Goal: Task Accomplishment & Management: Complete application form

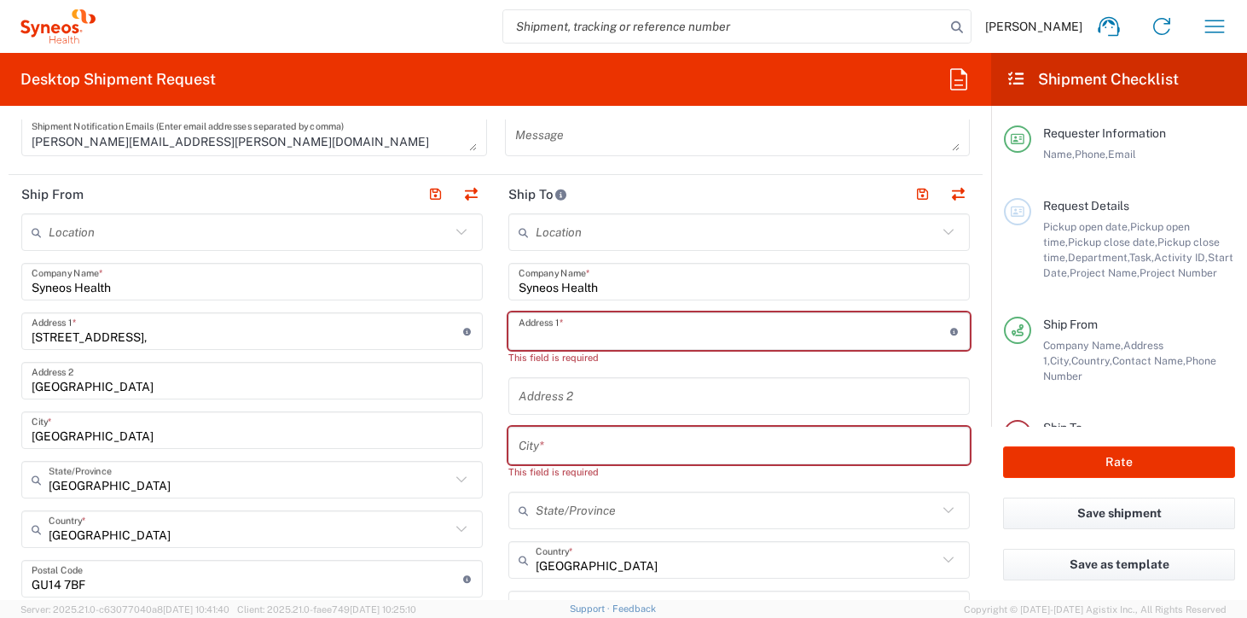
scroll to position [762, 0]
click at [566, 330] on input "text" at bounding box center [735, 331] width 432 height 30
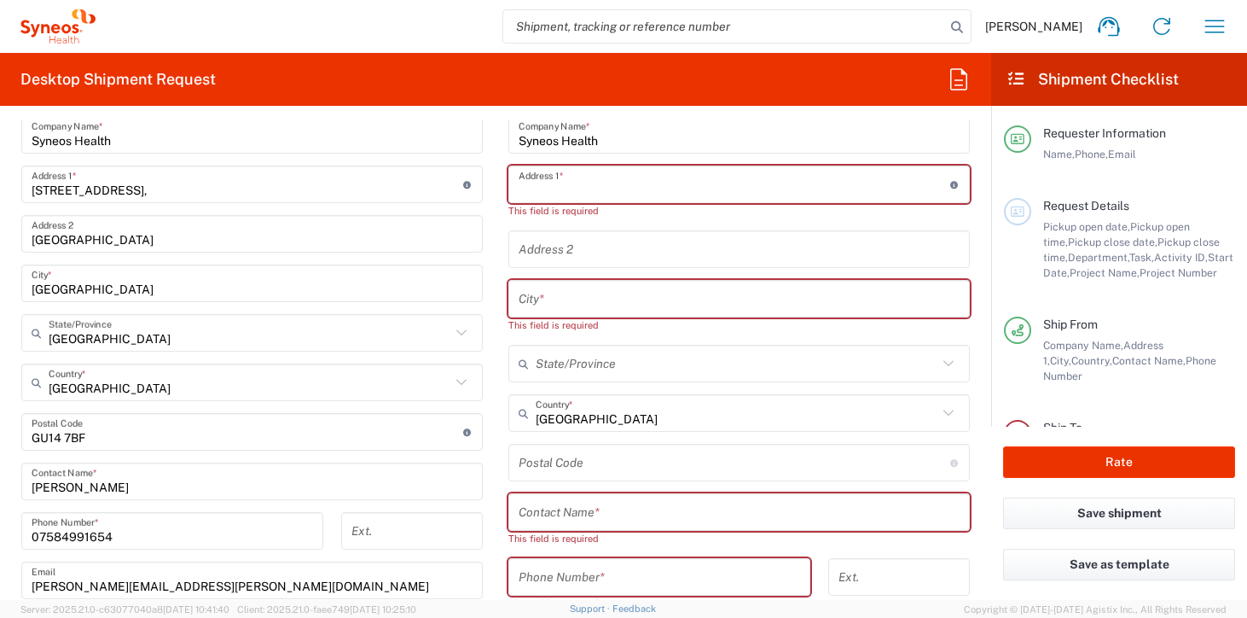
scroll to position [907, 0]
click at [580, 366] on input "text" at bounding box center [737, 365] width 402 height 30
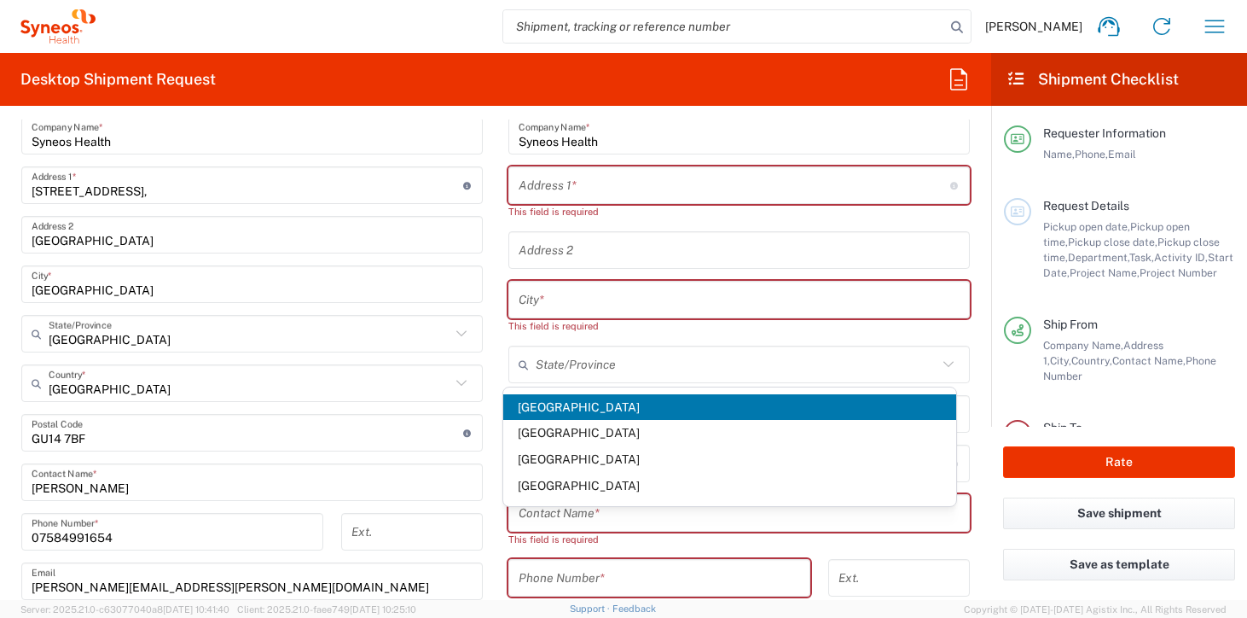
click at [559, 409] on span "[GEOGRAPHIC_DATA]" at bounding box center [730, 407] width 454 height 26
type input "[GEOGRAPHIC_DATA]"
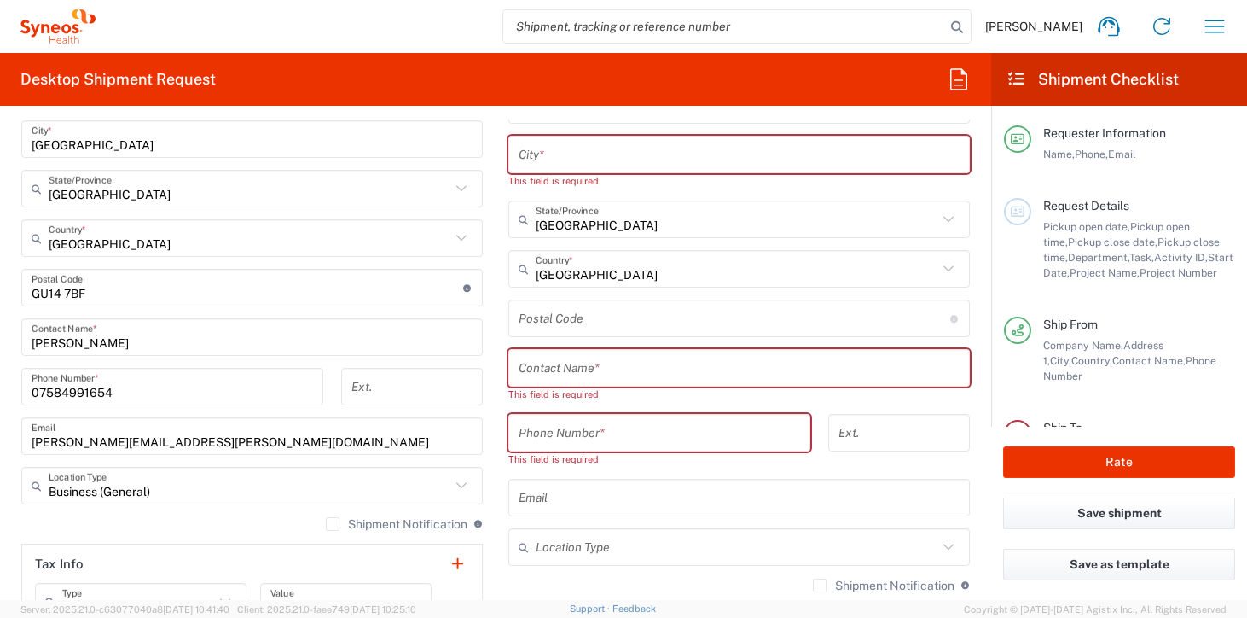
scroll to position [1064, 0]
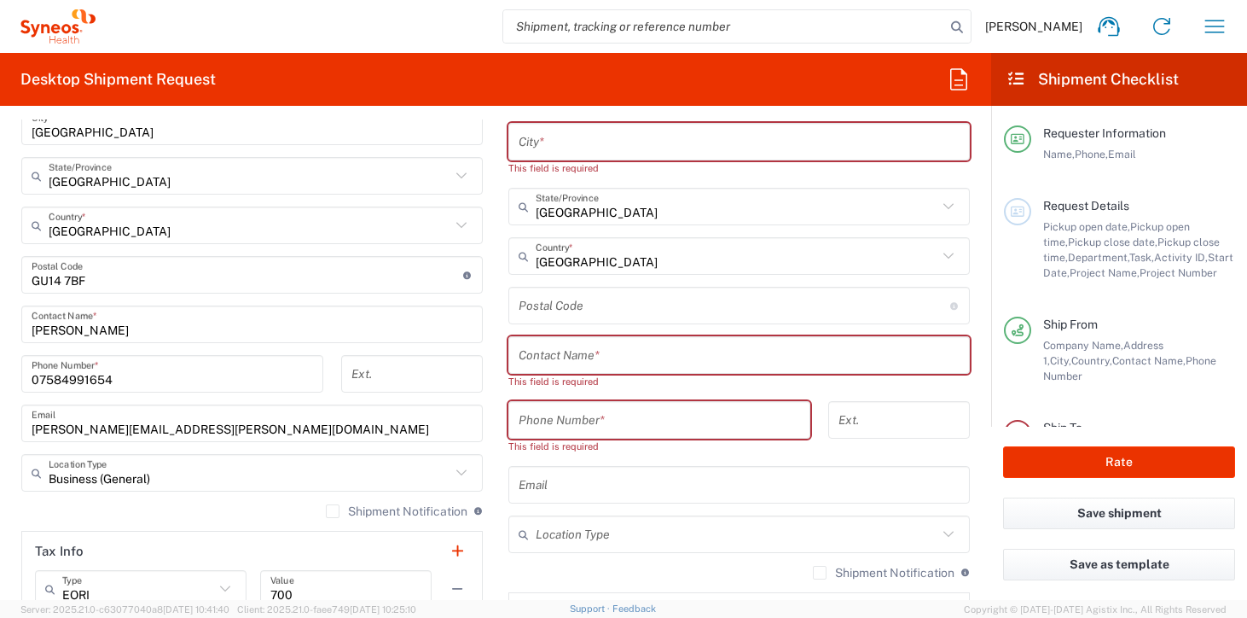
click at [554, 322] on div "Postal Code Enter Postal Code here" at bounding box center [738, 306] width 461 height 38
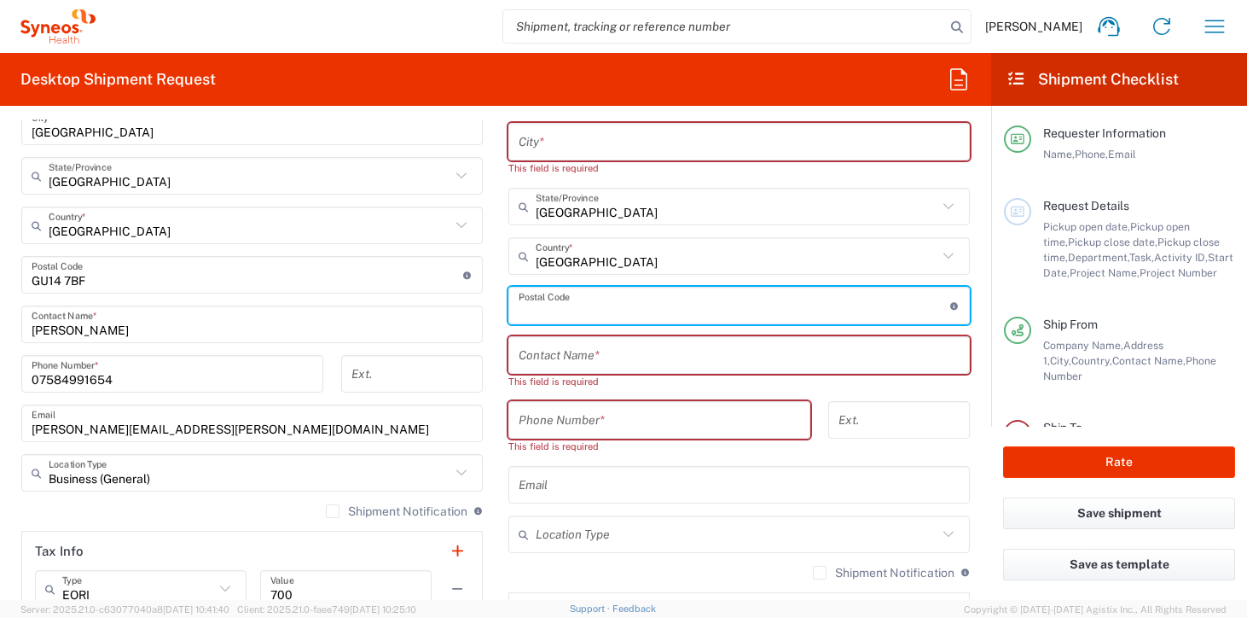
click at [556, 311] on input "undefined" at bounding box center [735, 306] width 432 height 30
paste input "SM14BX"
type input "SM14BX"
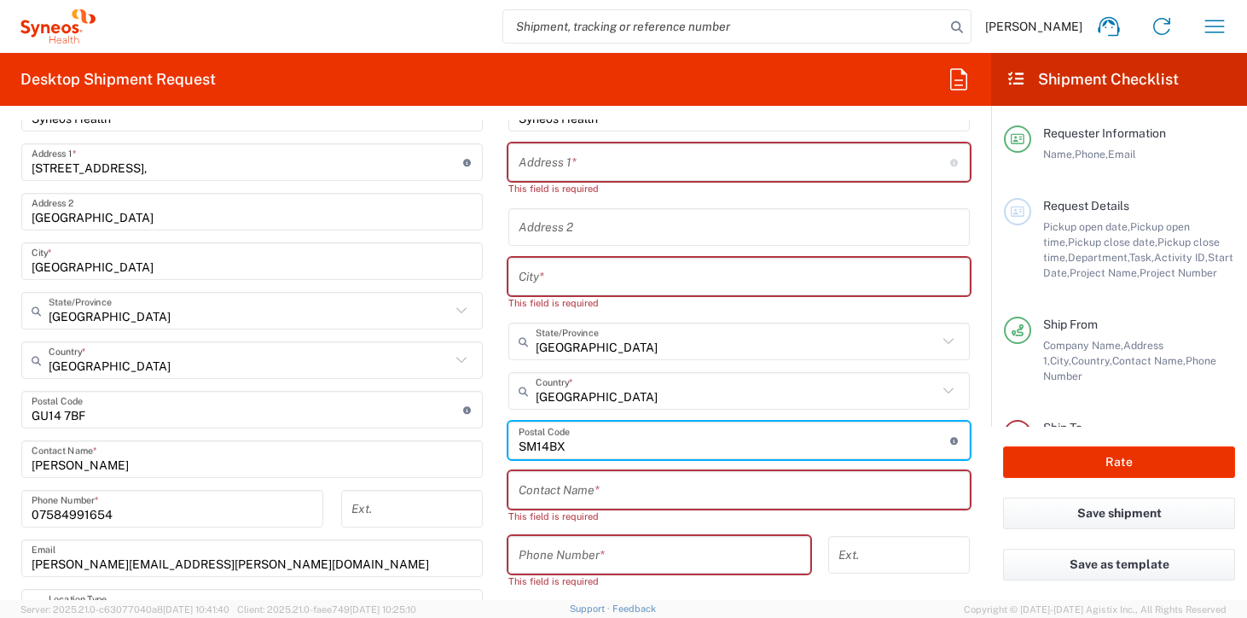
scroll to position [921, 0]
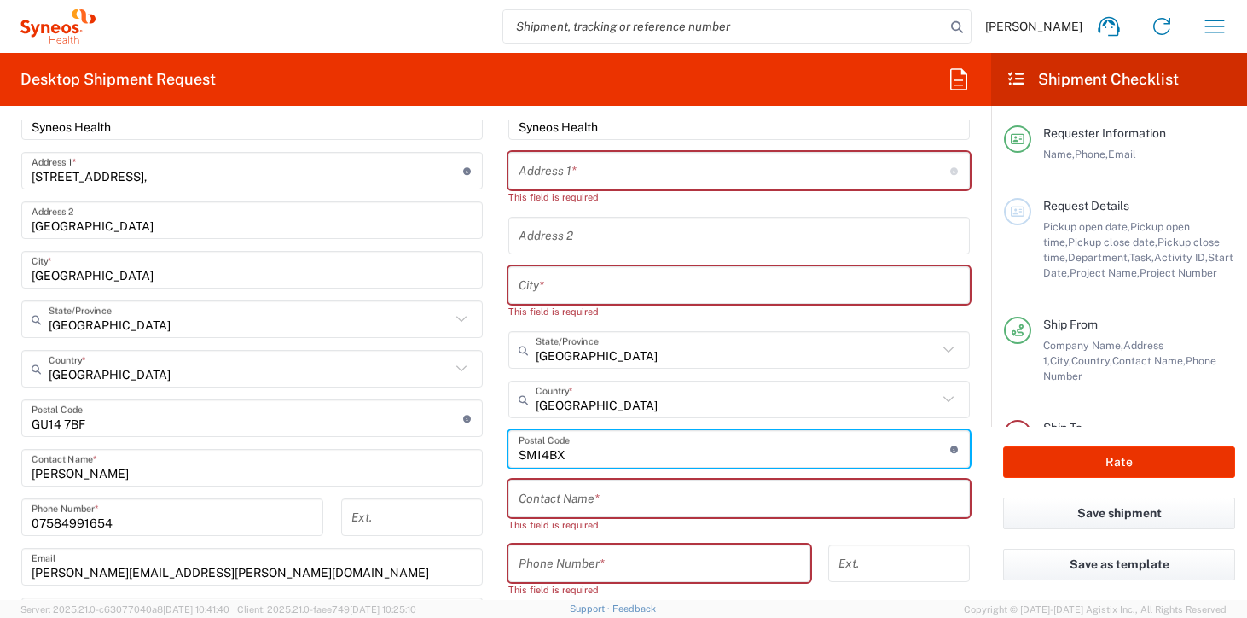
click at [579, 171] on input "text" at bounding box center [735, 171] width 432 height 30
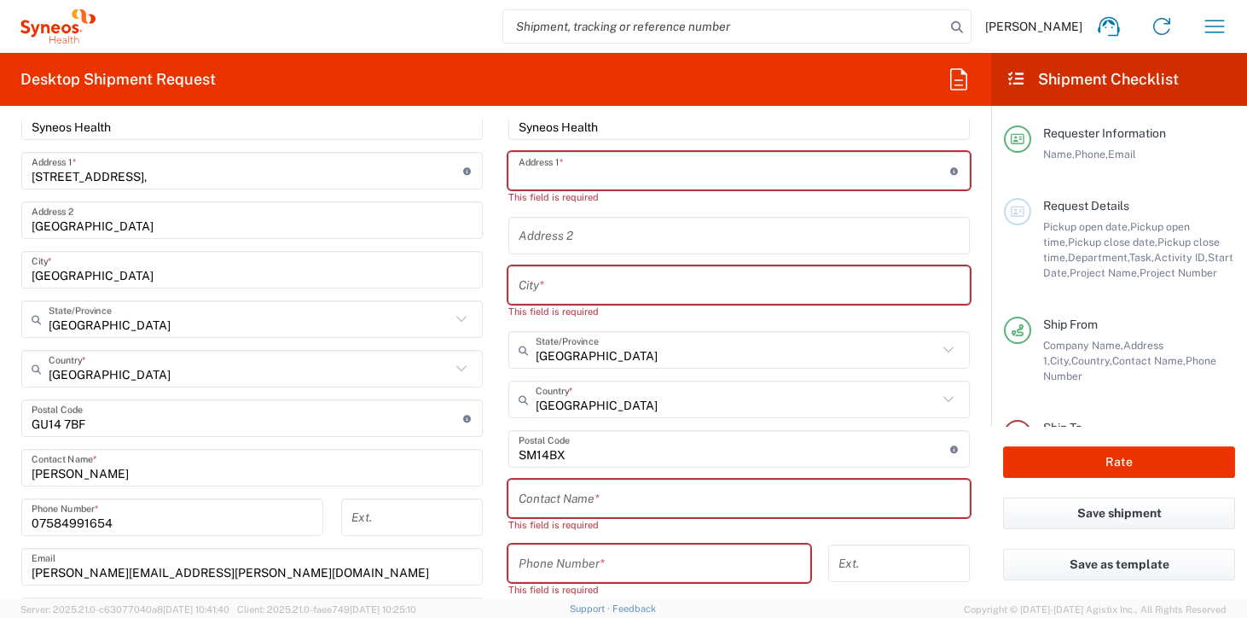
paste input "[STREET_ADDRESS]"
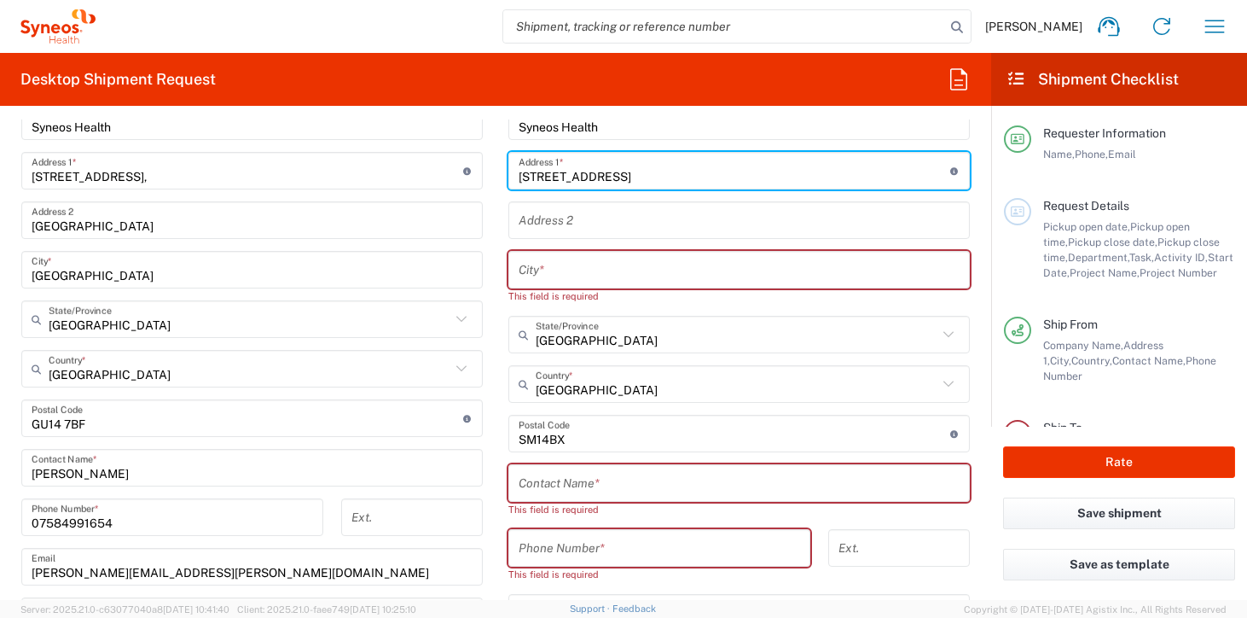
type input "[STREET_ADDRESS]"
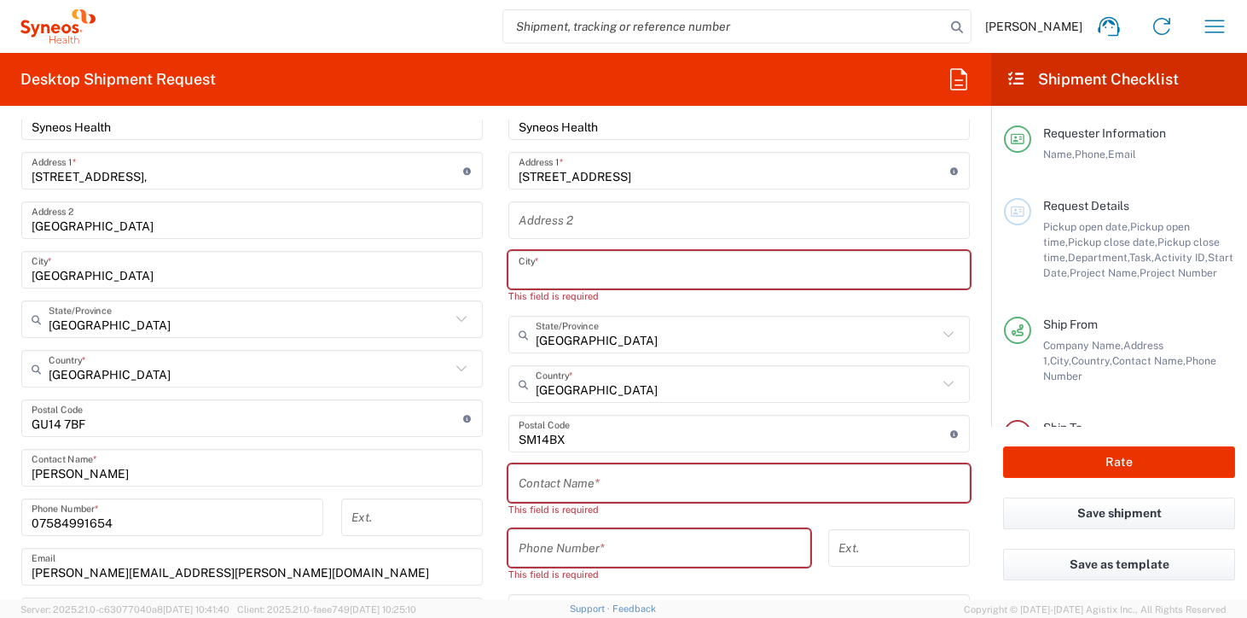
click at [580, 272] on input "text" at bounding box center [739, 270] width 441 height 30
paste input "[PERSON_NAME]"
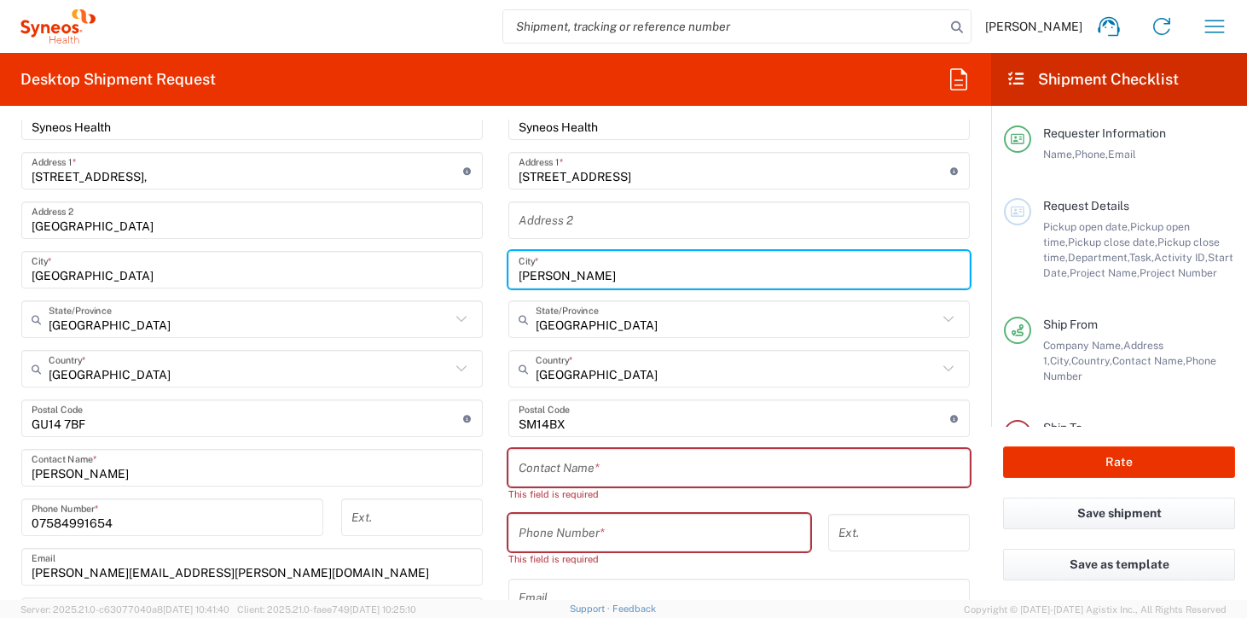
click at [584, 276] on input "[PERSON_NAME]" at bounding box center [739, 270] width 441 height 30
paste input "[GEOGRAPHIC_DATA]"
type input "[GEOGRAPHIC_DATA], [GEOGRAPHIC_DATA]"
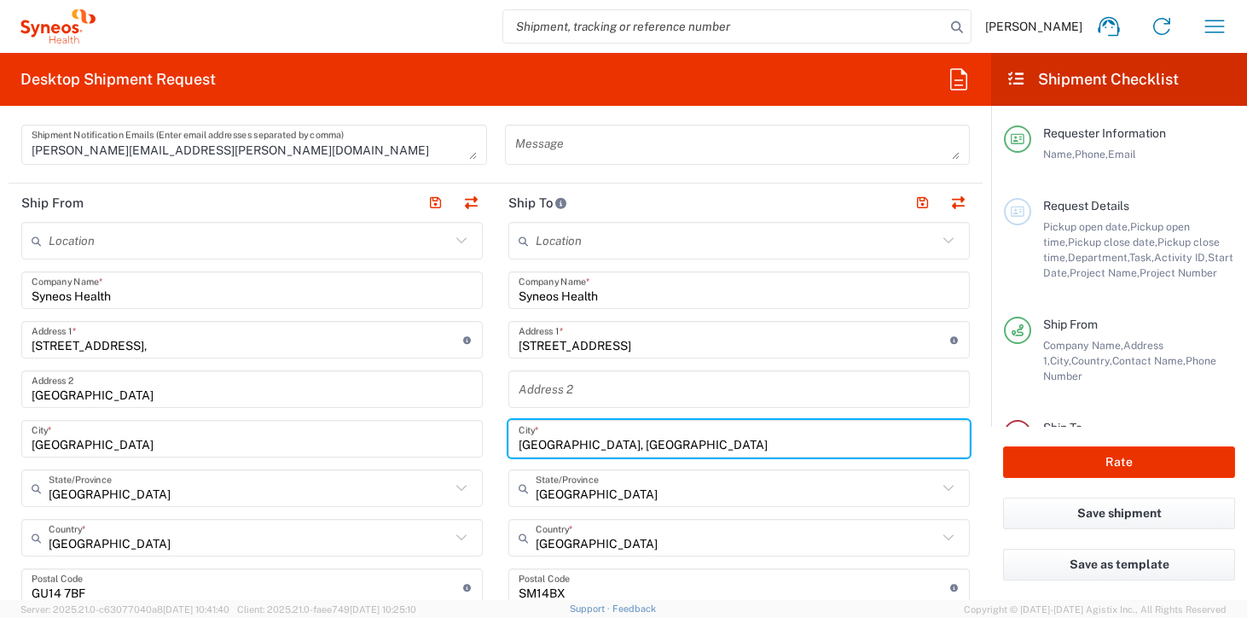
scroll to position [751, 0]
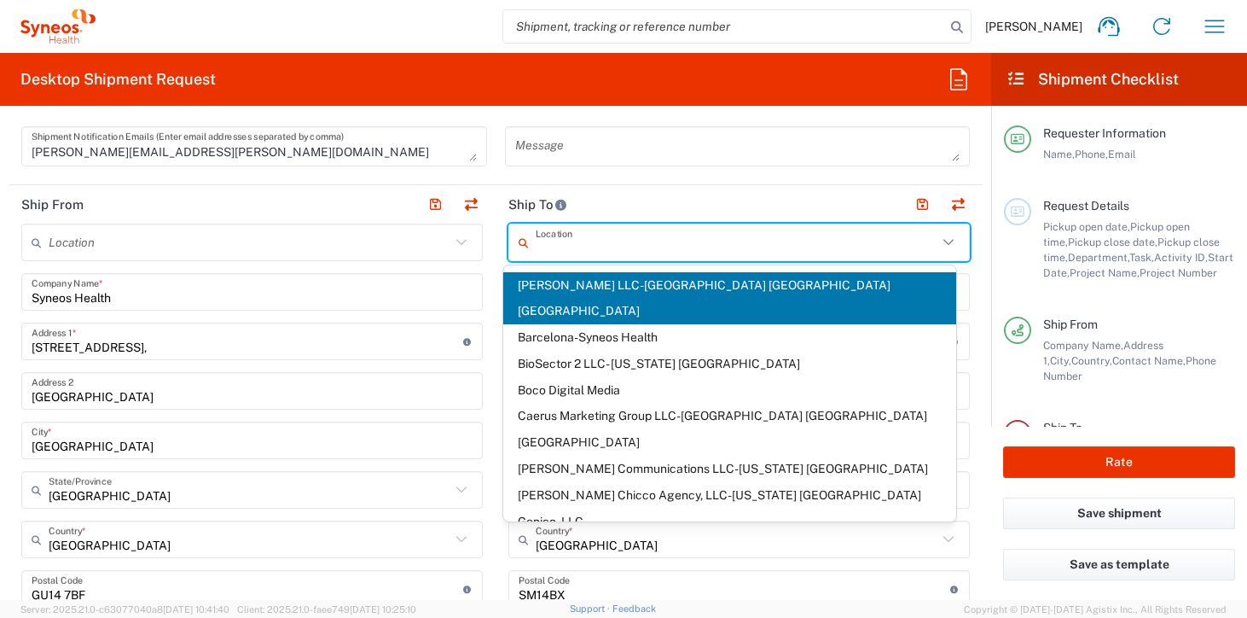
click at [577, 237] on input "text" at bounding box center [737, 243] width 402 height 30
type input "B"
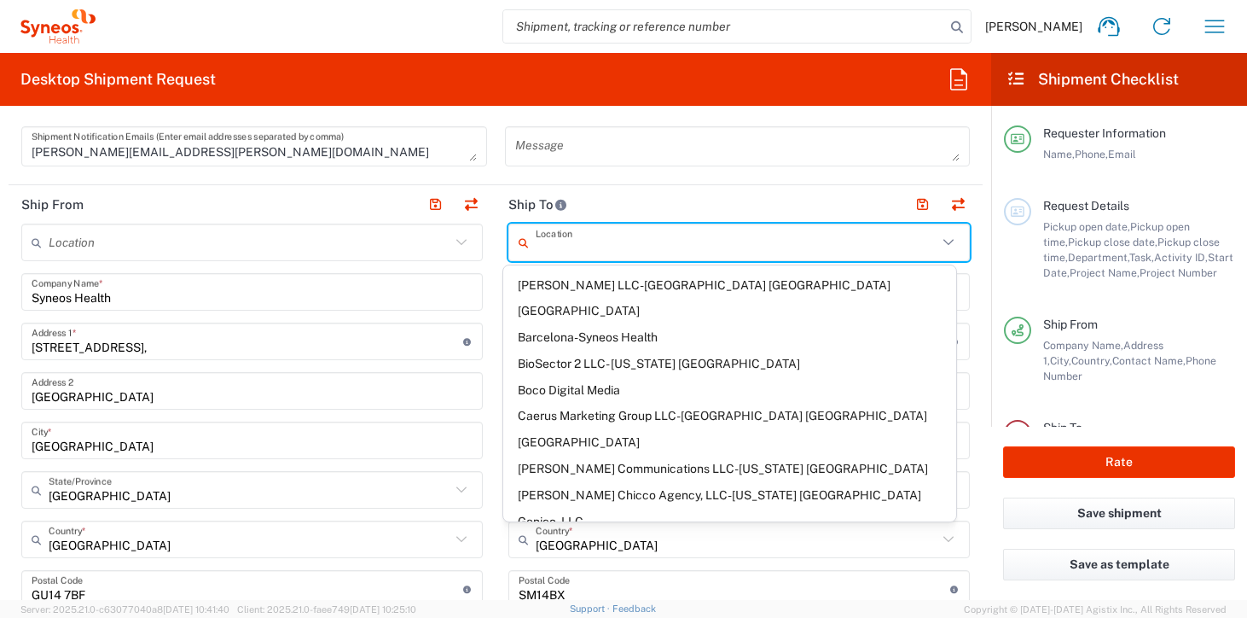
click at [458, 311] on div "Location [PERSON_NAME] LLC-[GEOGRAPHIC_DATA] [GEOGRAPHIC_DATA] [GEOGRAPHIC_DATA…" at bounding box center [251, 581] width 461 height 716
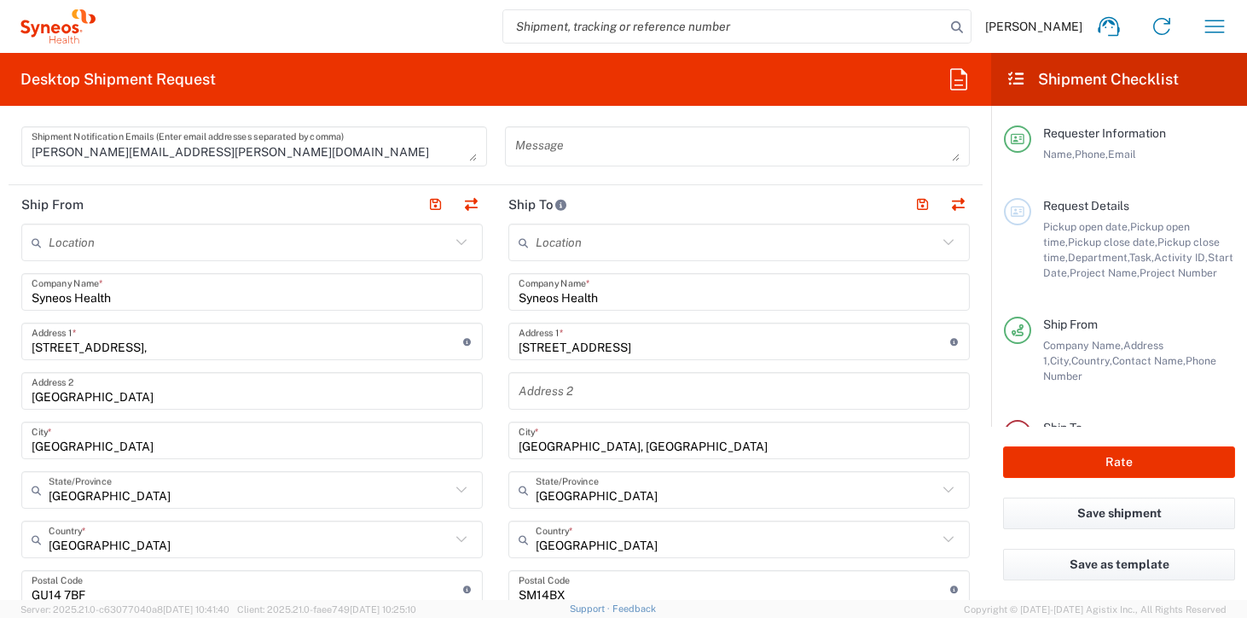
click at [575, 251] on input "text" at bounding box center [737, 243] width 402 height 30
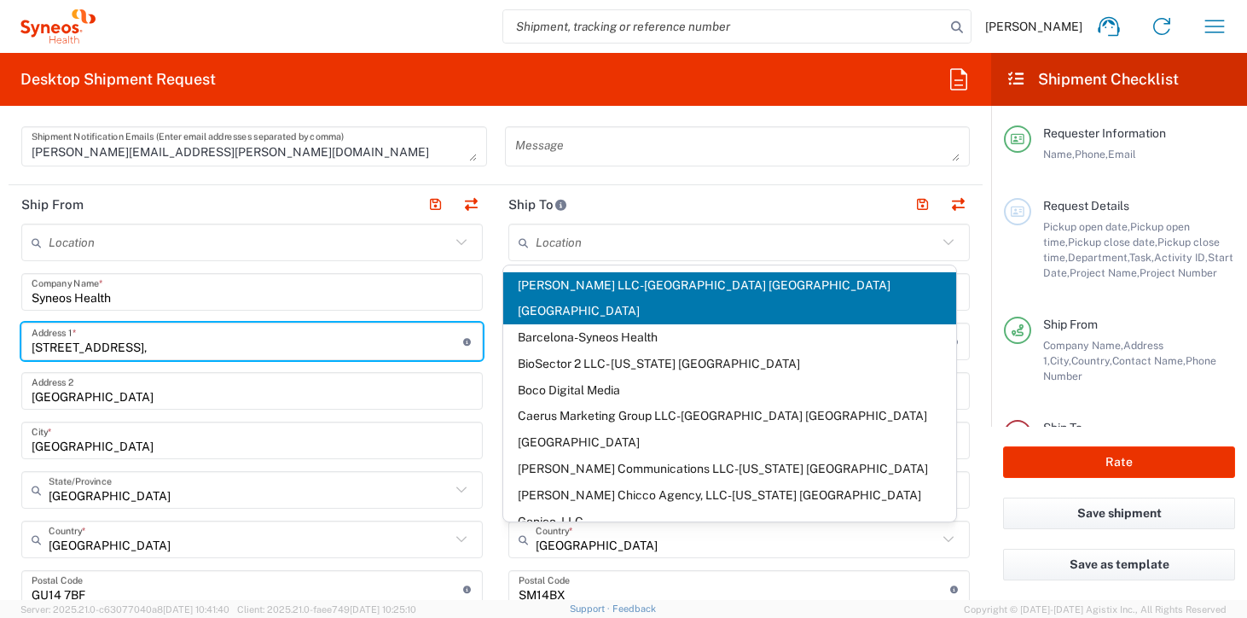
click at [432, 345] on input "[STREET_ADDRESS]," at bounding box center [248, 342] width 432 height 30
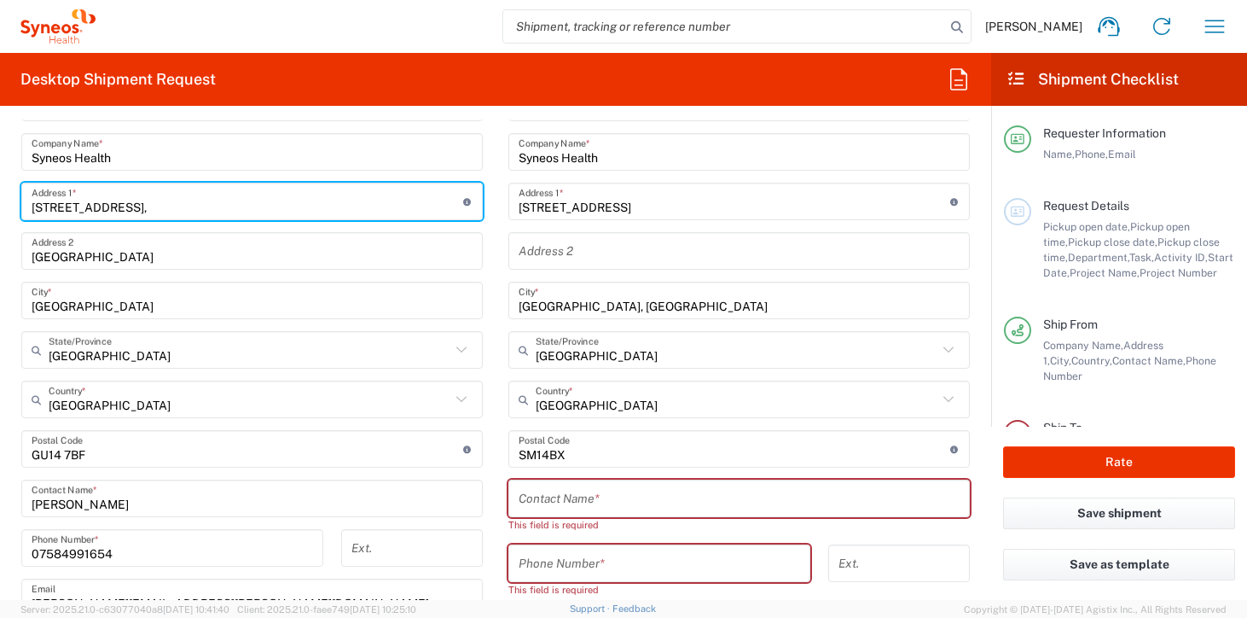
scroll to position [896, 0]
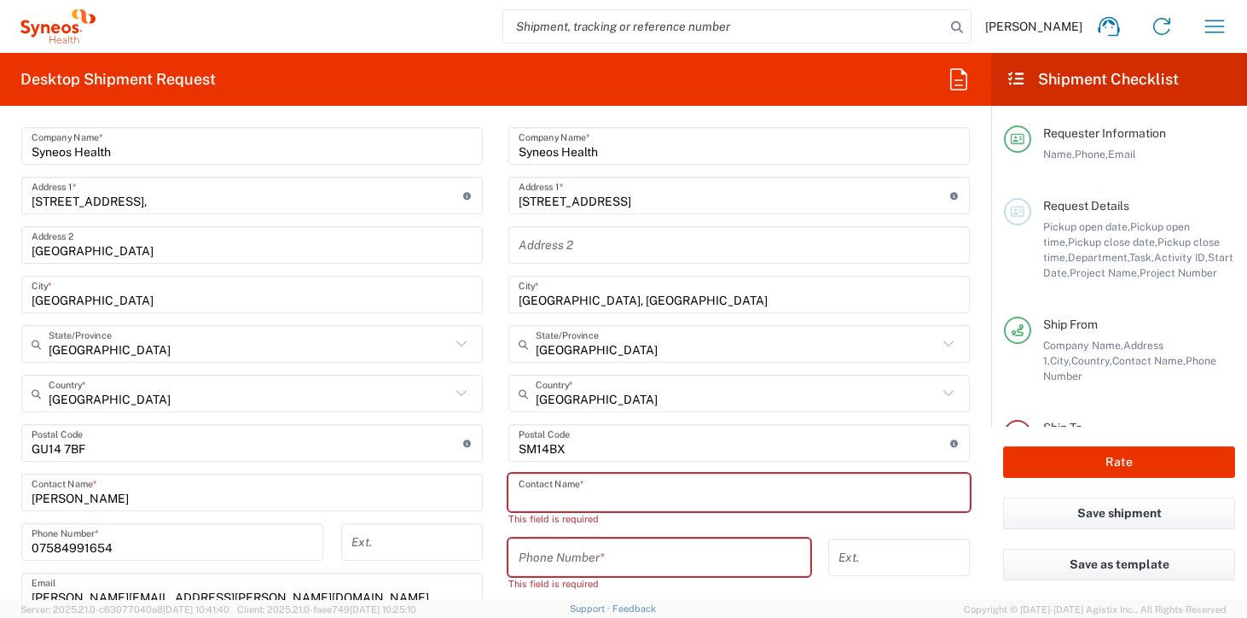
click at [547, 497] on input "text" at bounding box center [739, 493] width 441 height 30
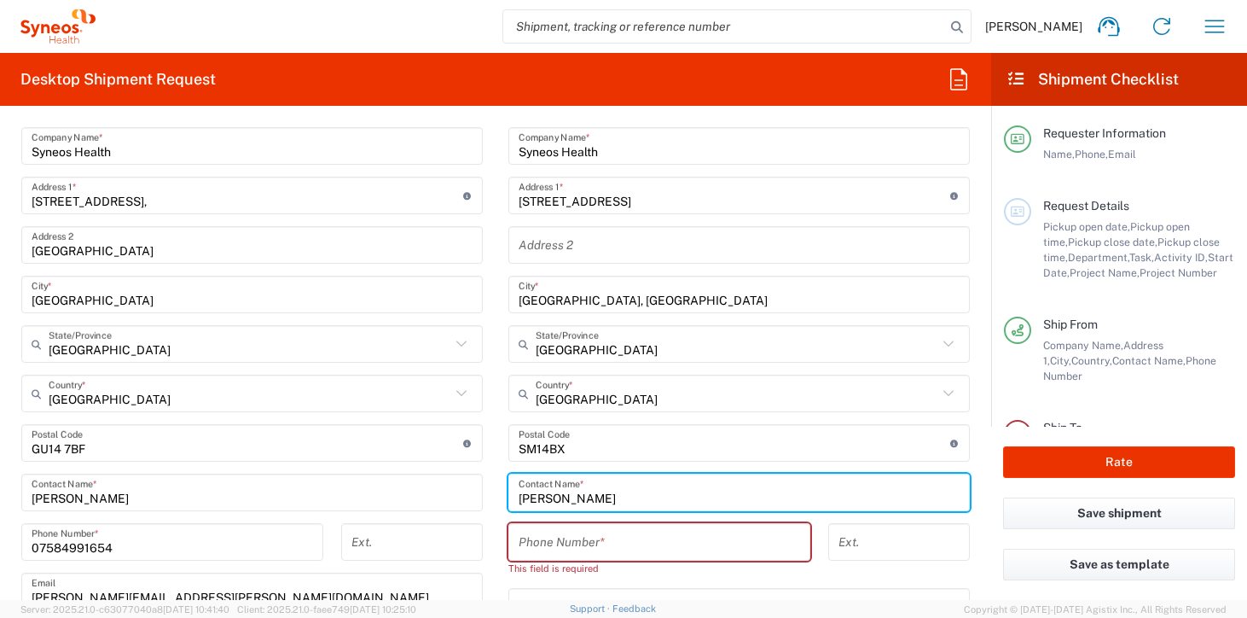
type input "[PERSON_NAME]"
click at [570, 542] on input "tel" at bounding box center [659, 542] width 281 height 30
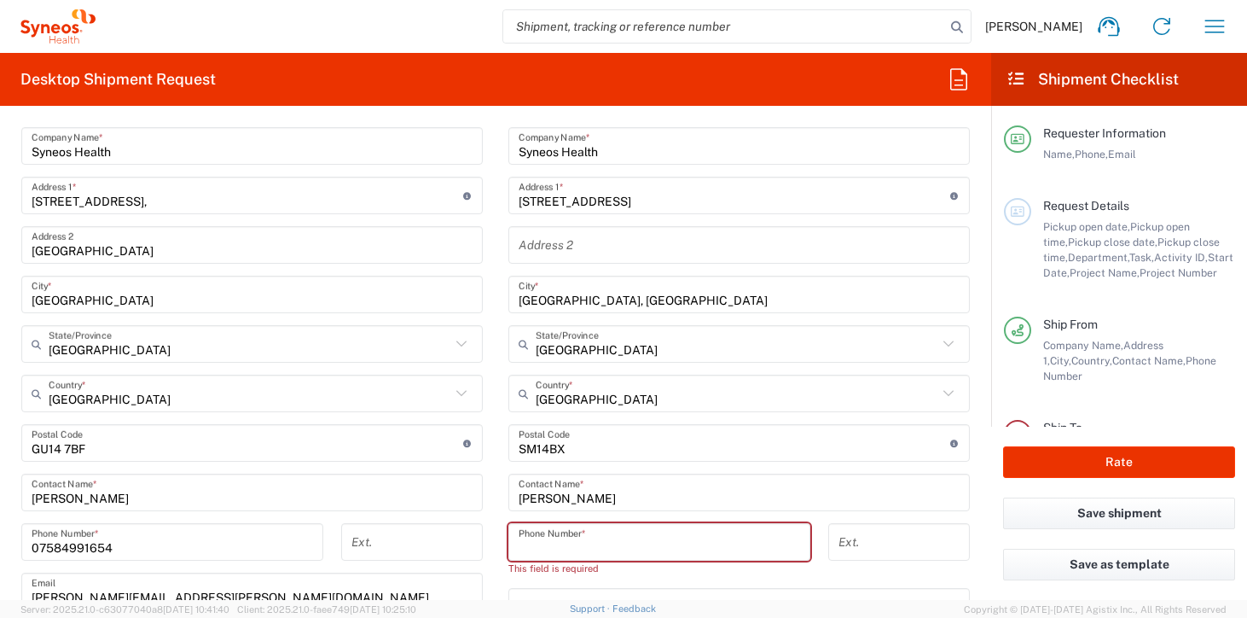
click at [554, 539] on input "tel" at bounding box center [659, 542] width 281 height 30
paste input "07780357170"
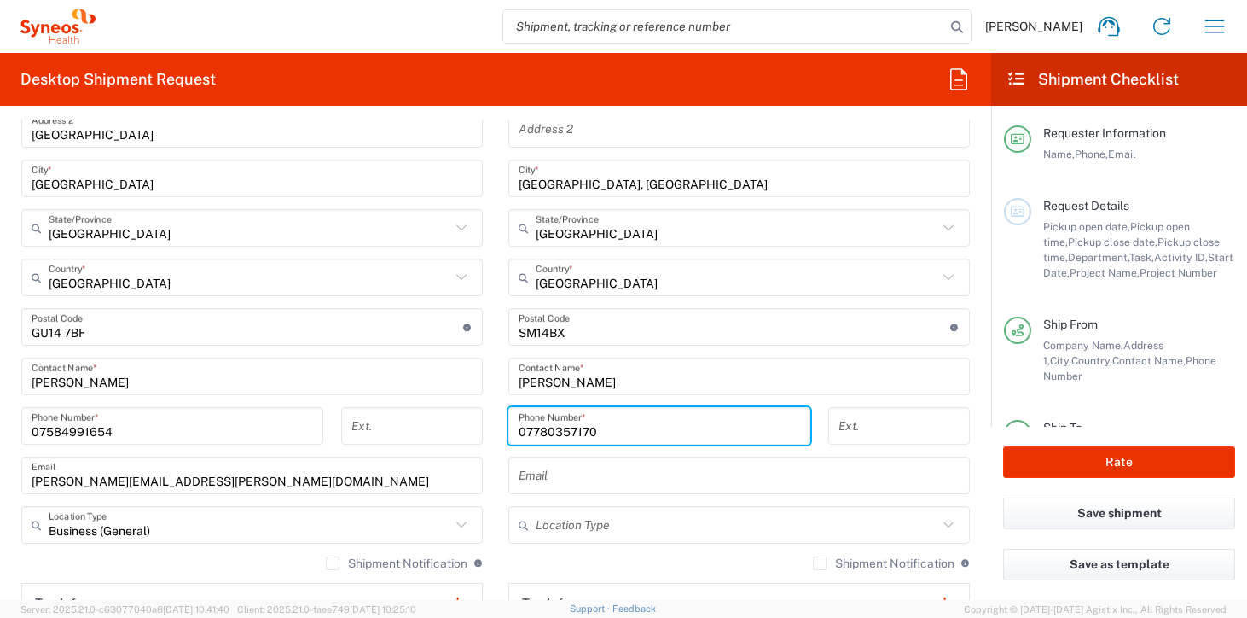
scroll to position [1018, 0]
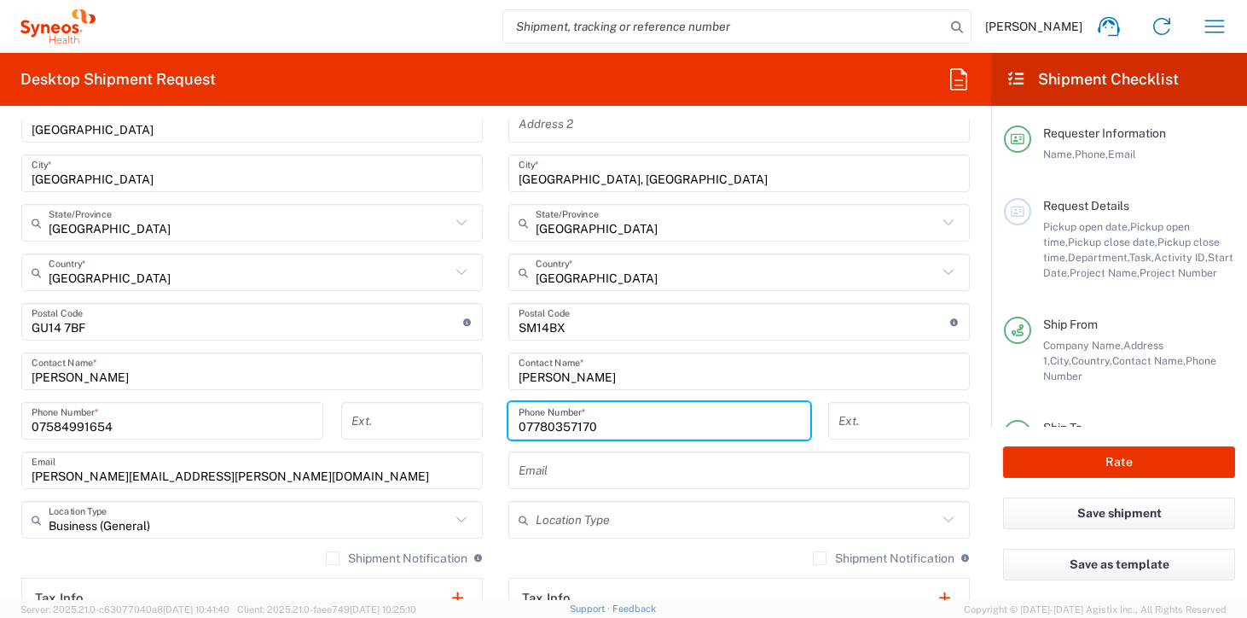
type input "07780357170"
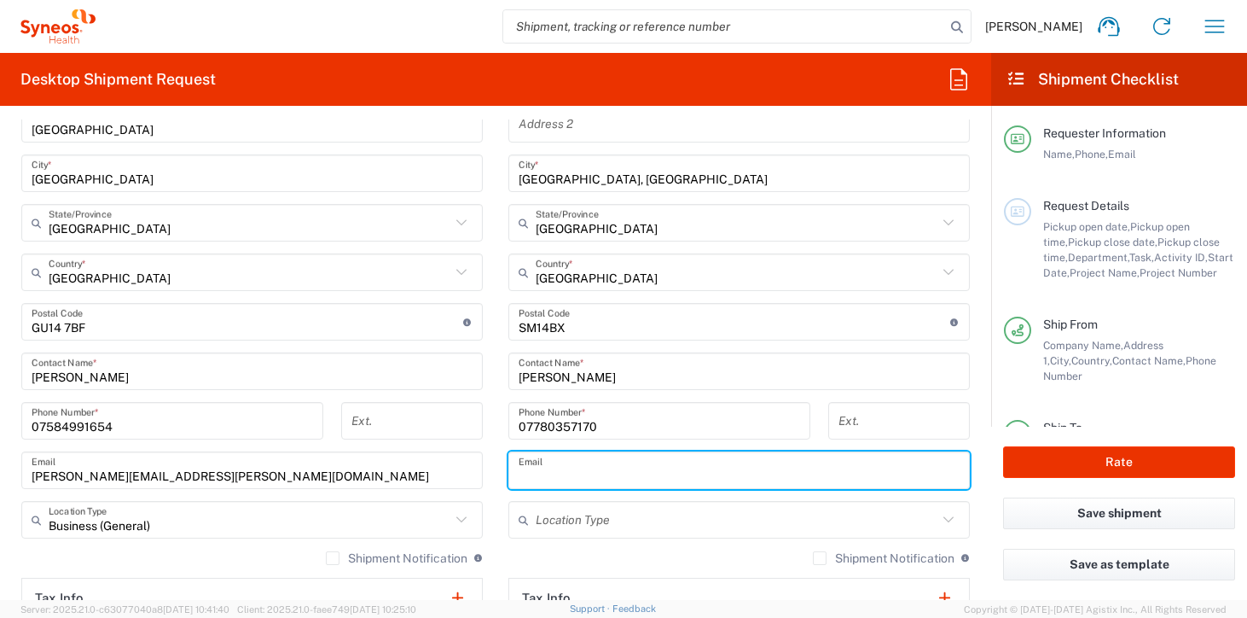
click at [559, 468] on input "text" at bounding box center [739, 470] width 441 height 30
click at [638, 471] on input "text" at bounding box center [739, 470] width 441 height 30
paste input "[EMAIL_ADDRESS][DOMAIN_NAME]"
type input "[EMAIL_ADDRESS][DOMAIN_NAME]"
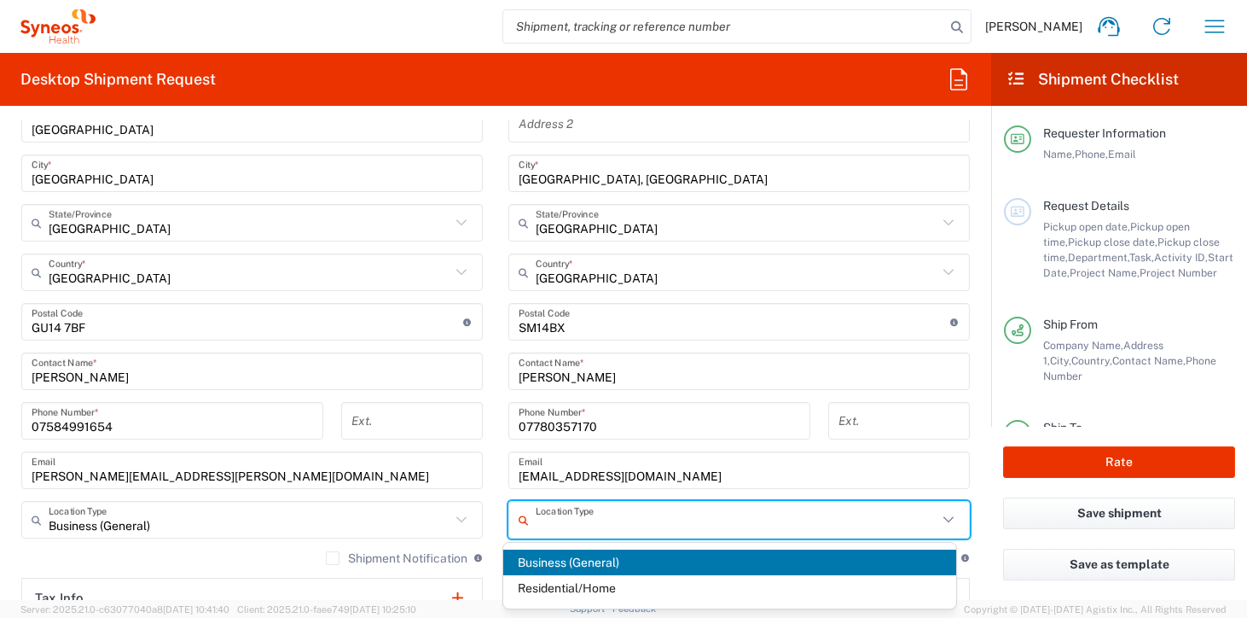
click at [603, 520] on input "text" at bounding box center [737, 520] width 402 height 30
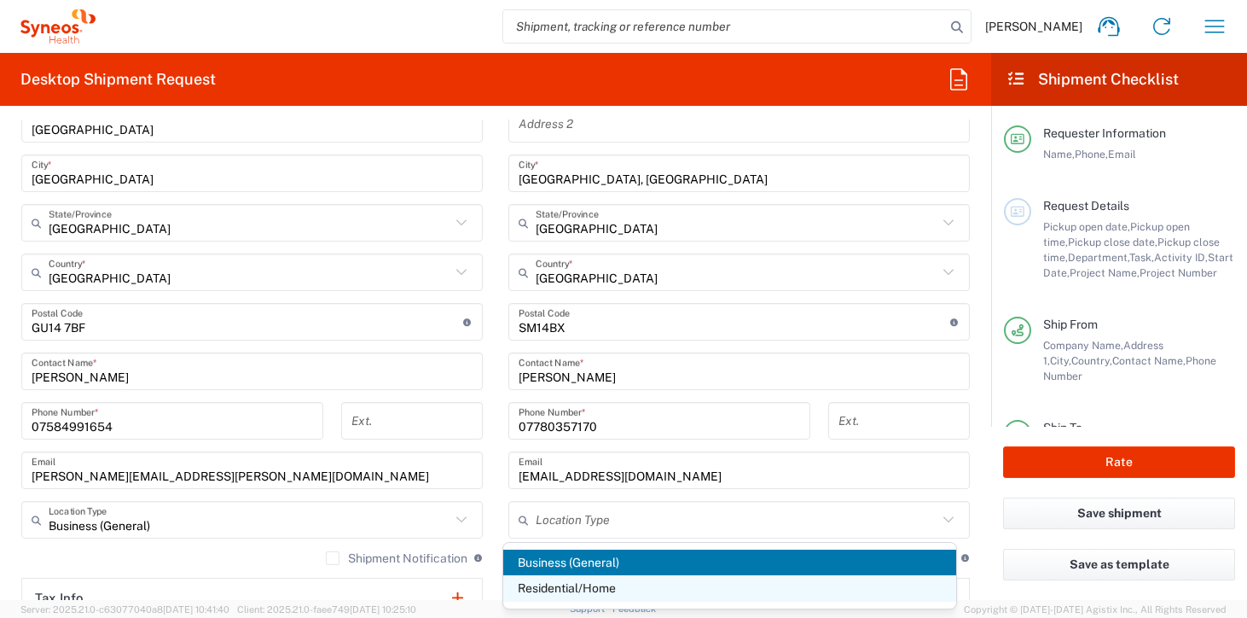
click at [577, 587] on span "Residential/Home" at bounding box center [730, 588] width 454 height 26
type input "Residential/Home"
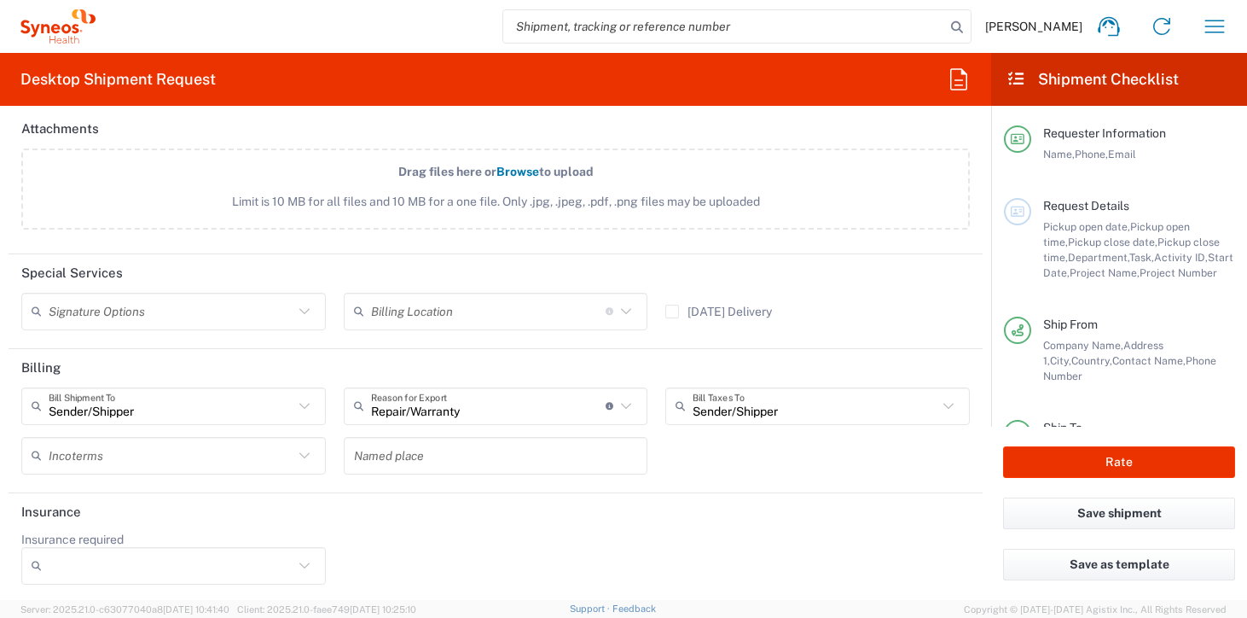
scroll to position [2294, 0]
click at [303, 412] on icon at bounding box center [304, 402] width 22 height 22
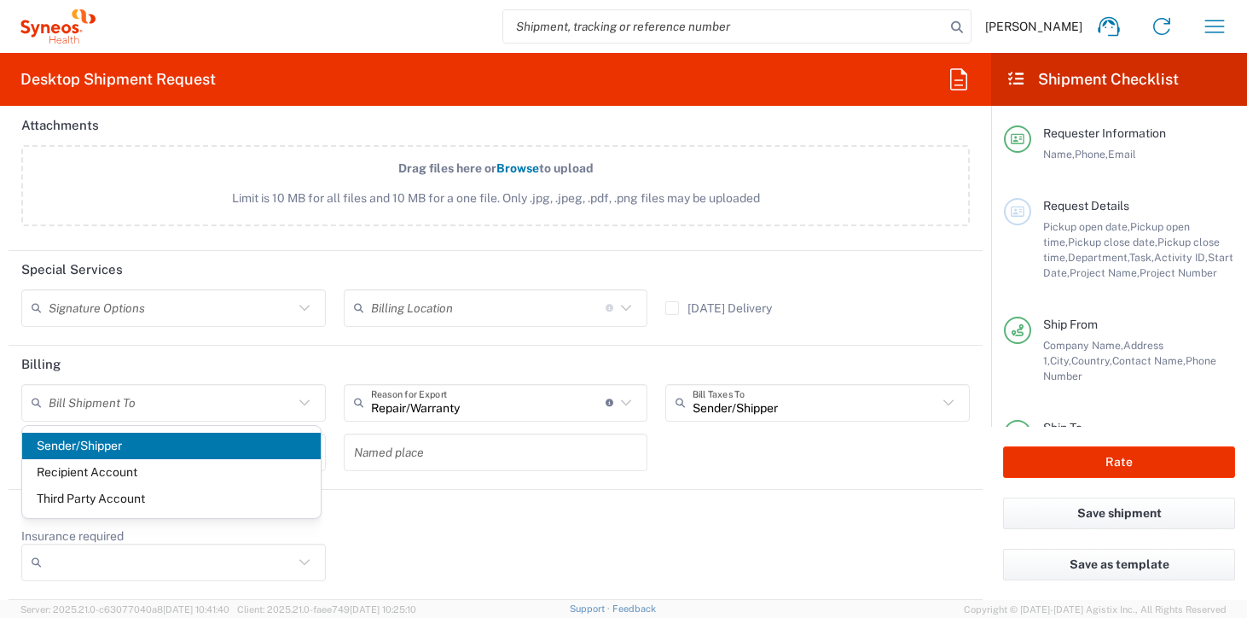
click at [297, 415] on div "Bill Shipment To" at bounding box center [173, 403] width 304 height 38
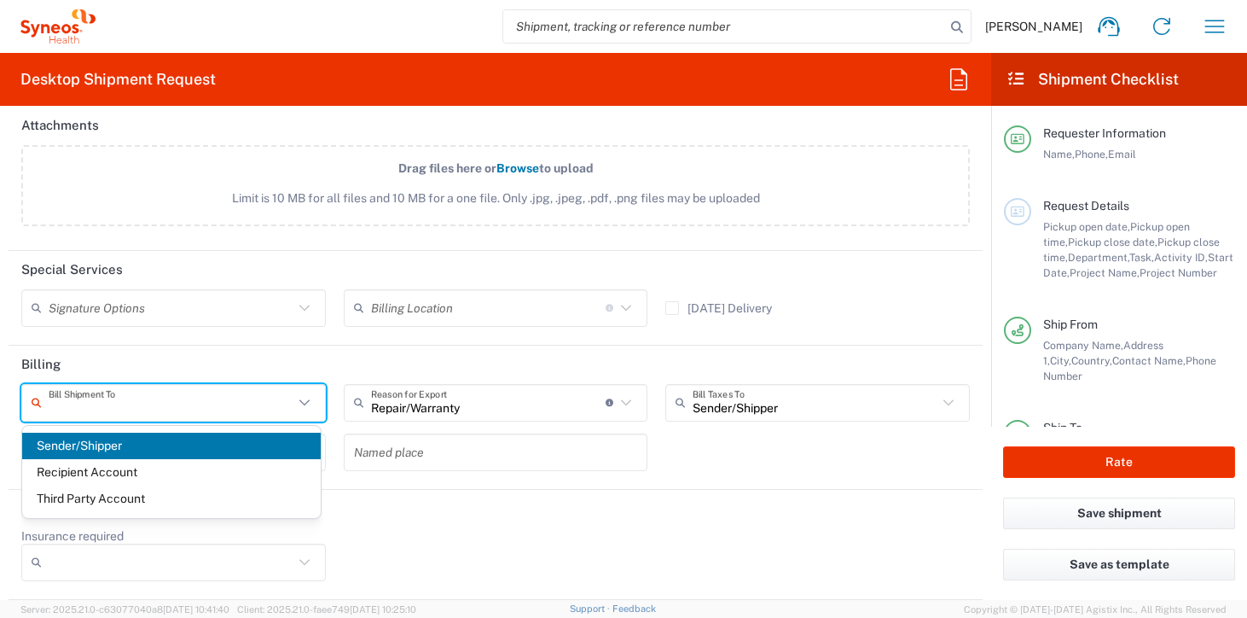
click at [282, 339] on agx-form-section "Special Services Signature Options Adult Signature Required Billing Location Fo…" at bounding box center [496, 298] width 974 height 95
type input "Sender/Shipper"
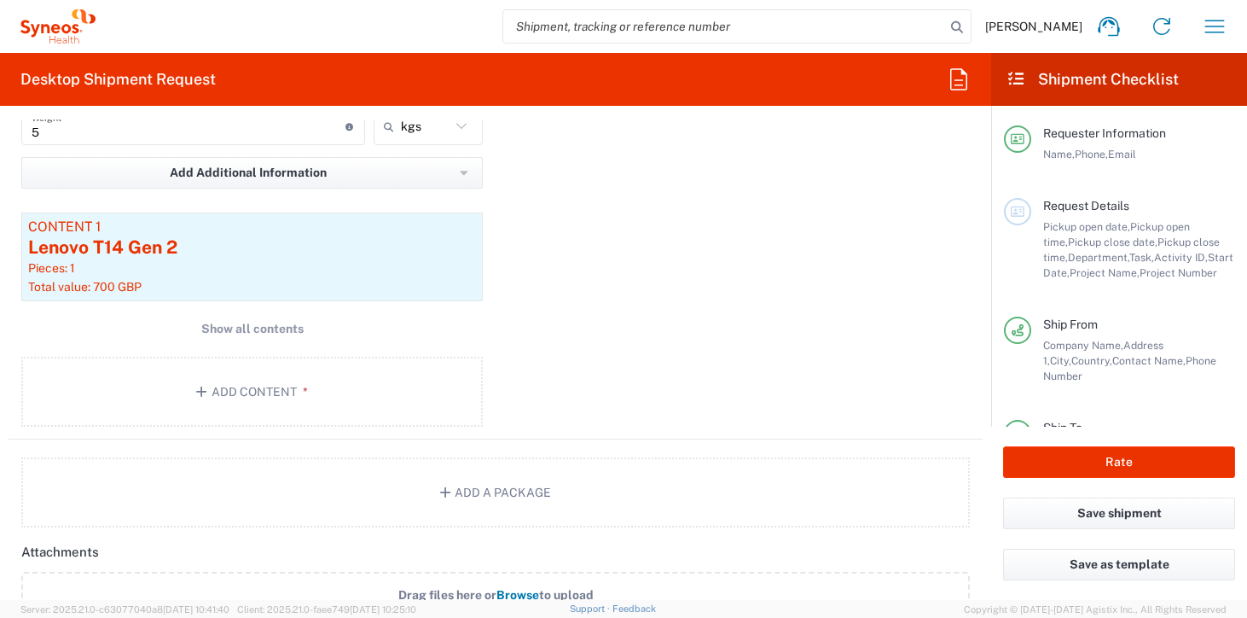
scroll to position [1869, 0]
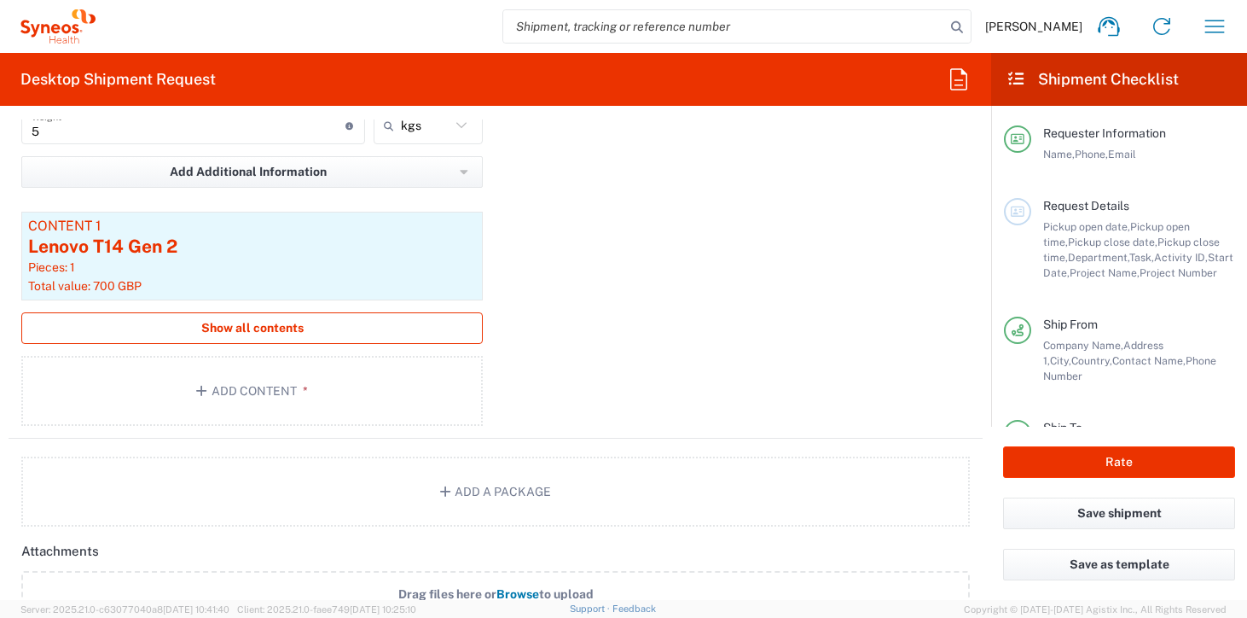
click at [246, 318] on button "Show all contents" at bounding box center [251, 328] width 461 height 32
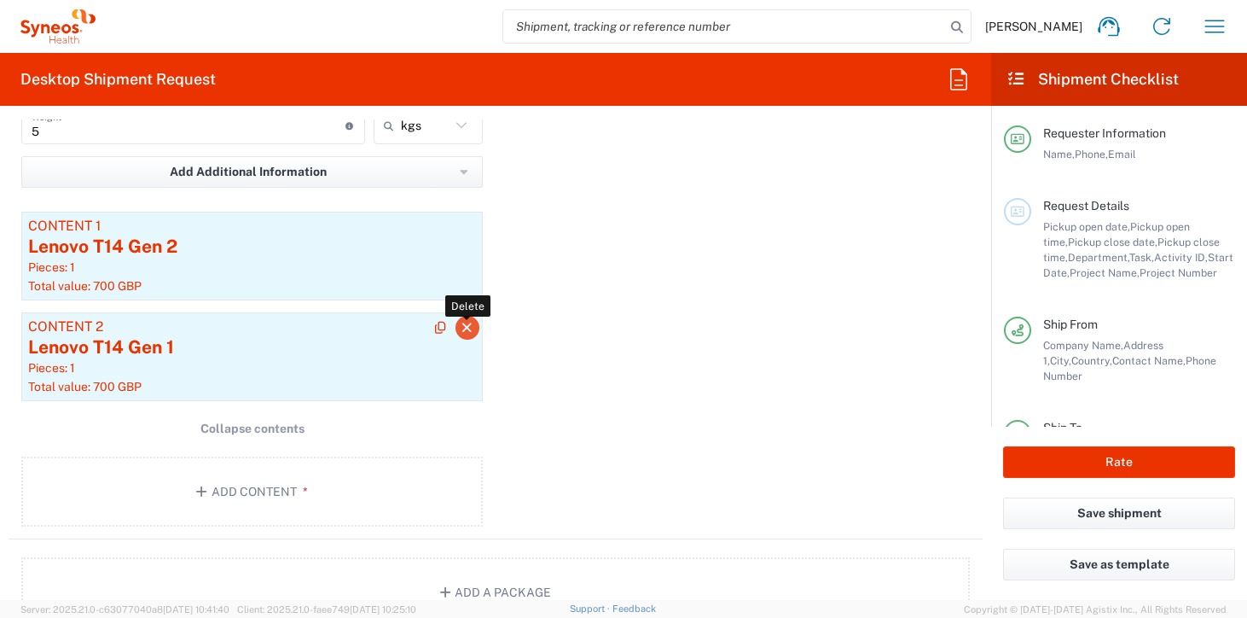
click at [461, 328] on icon "button" at bounding box center [467, 328] width 15 height 12
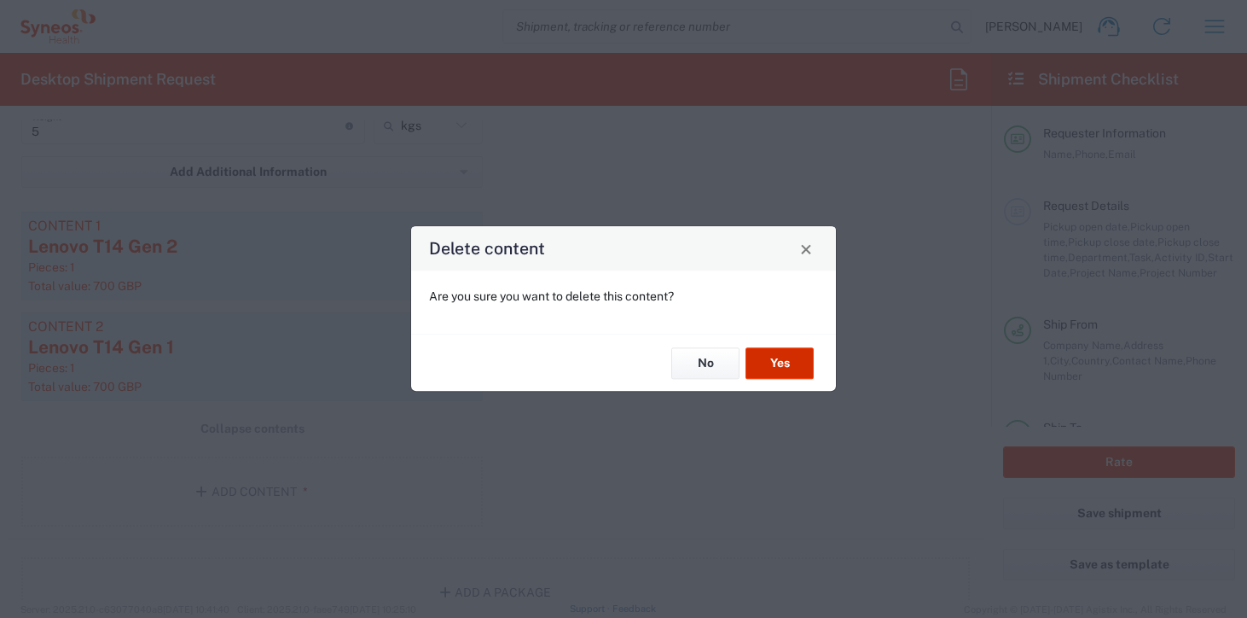
click at [780, 366] on button "Yes" at bounding box center [779, 363] width 68 height 32
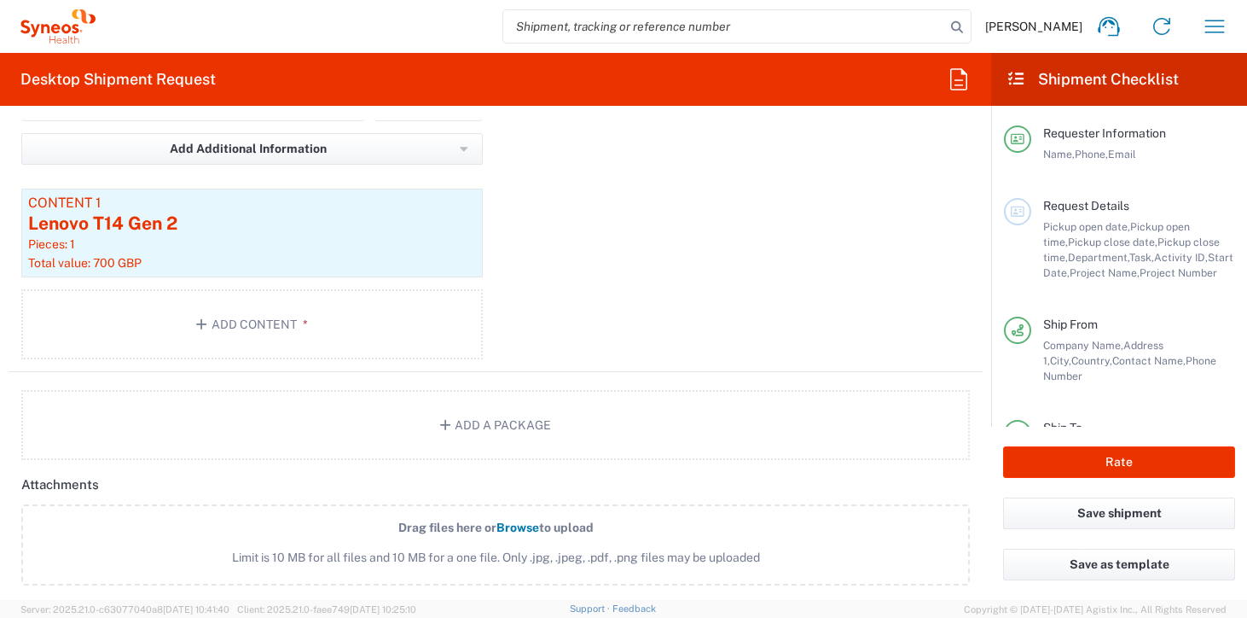
scroll to position [1901, 0]
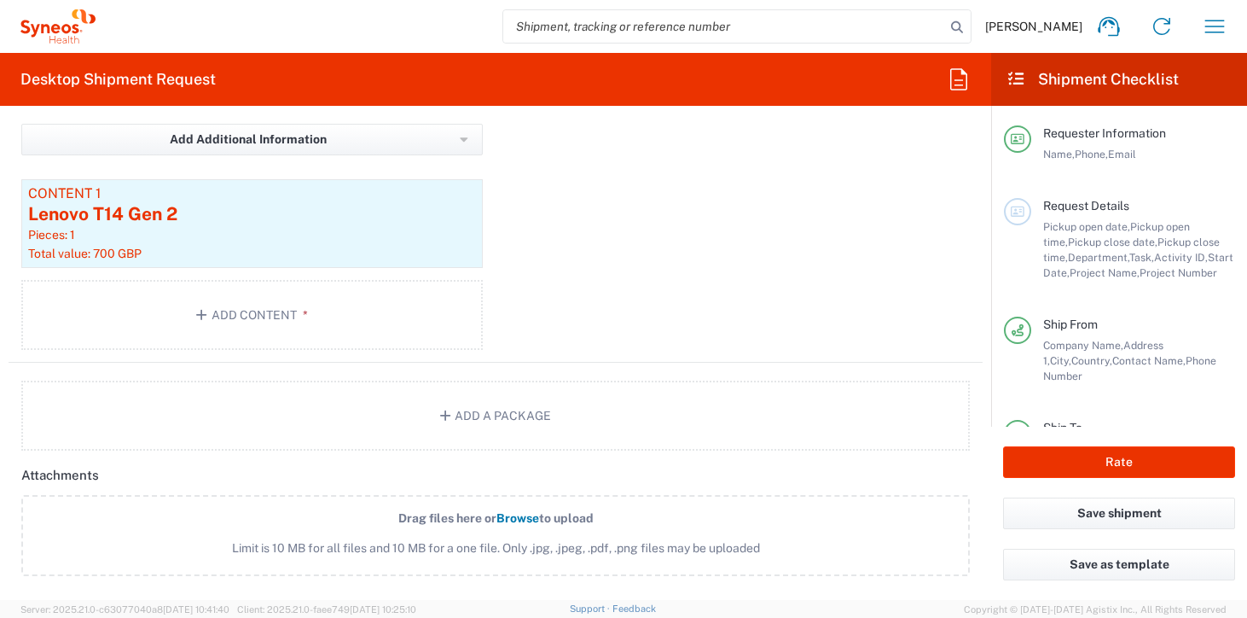
click at [463, 406] on button "Add a Package" at bounding box center [495, 415] width 948 height 70
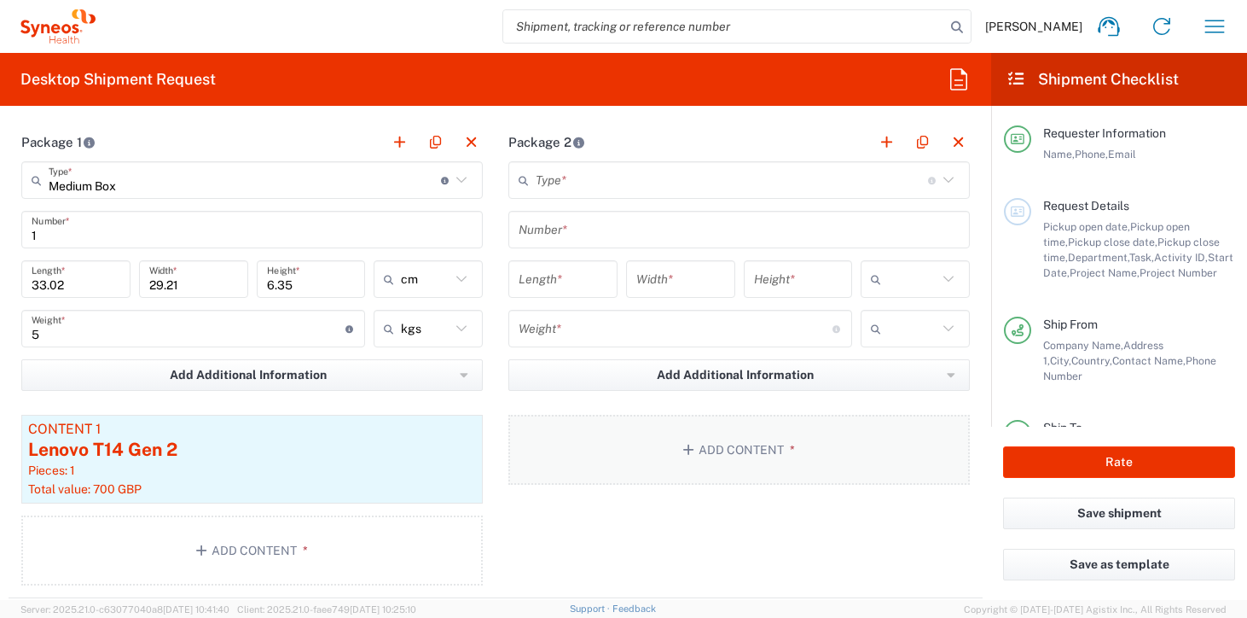
scroll to position [1658, 0]
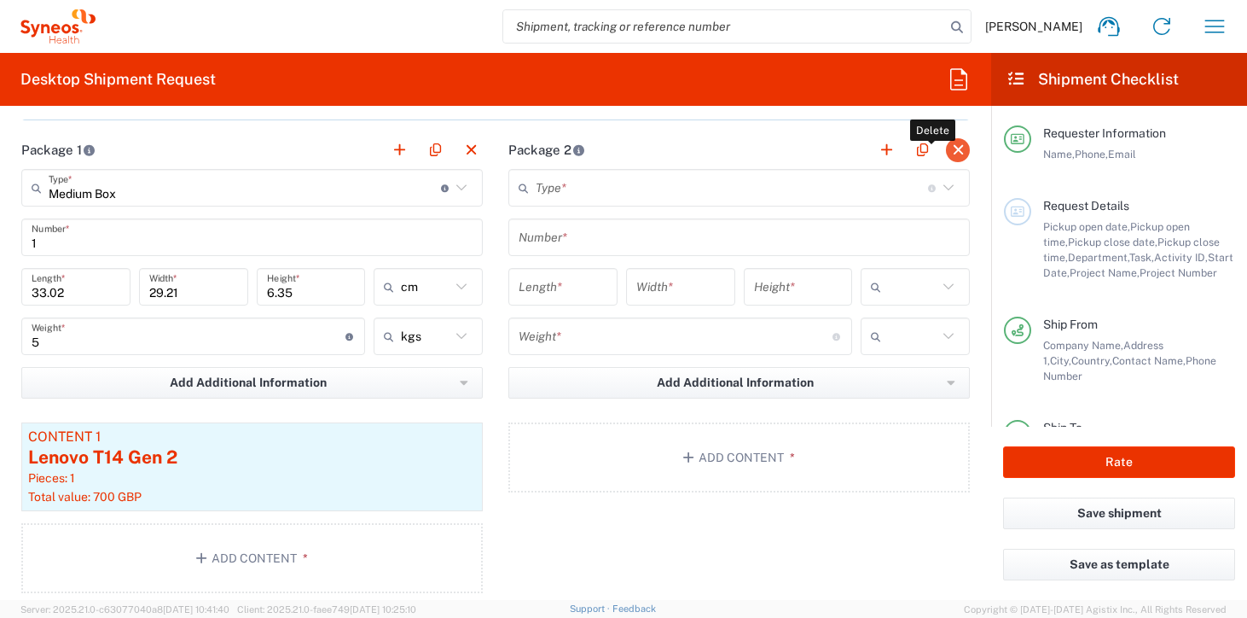
click at [948, 154] on button "button" at bounding box center [958, 150] width 24 height 24
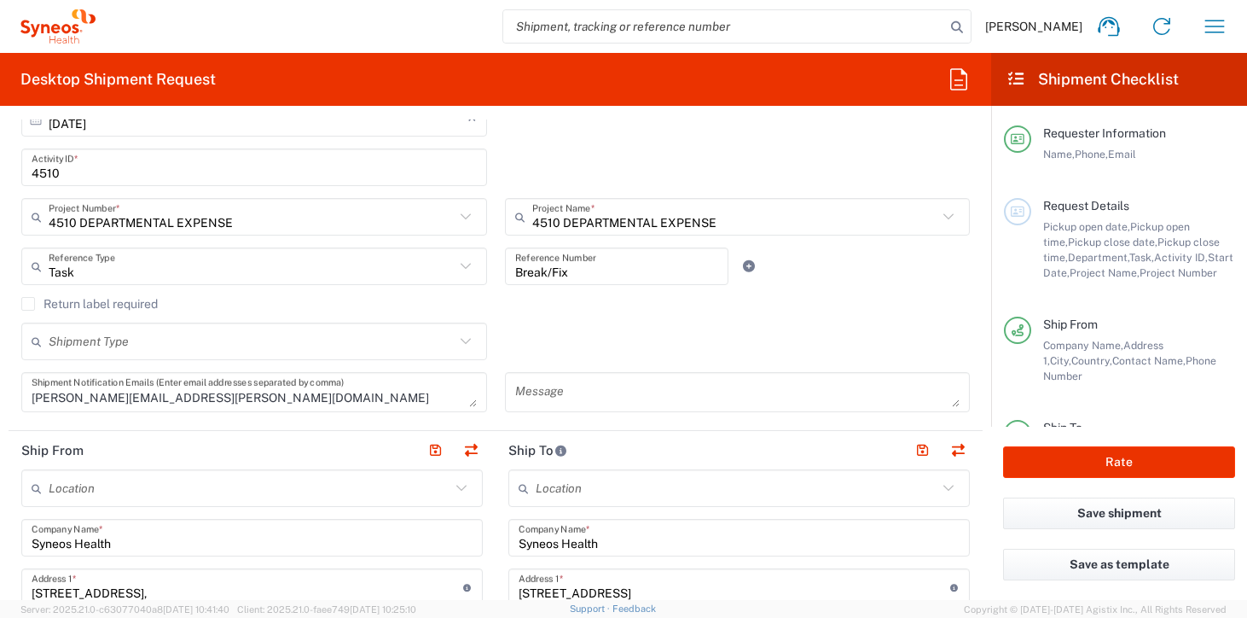
scroll to position [504, 0]
click at [462, 344] on icon at bounding box center [466, 342] width 22 height 22
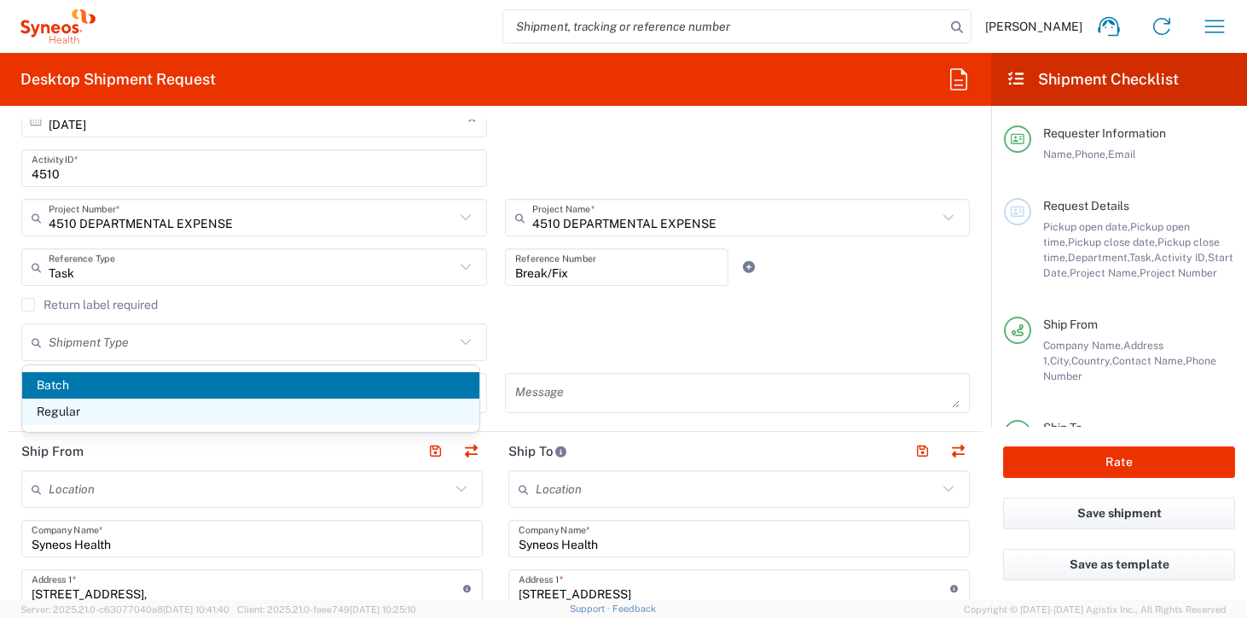
click at [274, 410] on span "Regular" at bounding box center [250, 411] width 457 height 26
type input "Regular"
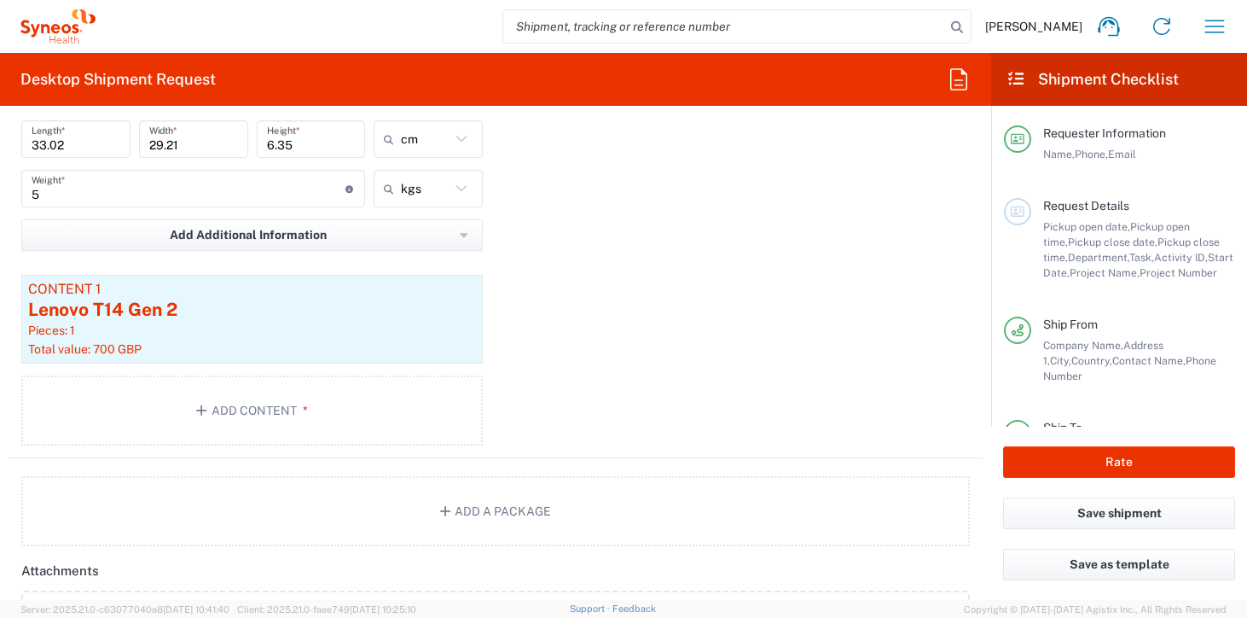
scroll to position [1807, 0]
click at [460, 234] on icon "button" at bounding box center [464, 233] width 8 height 4
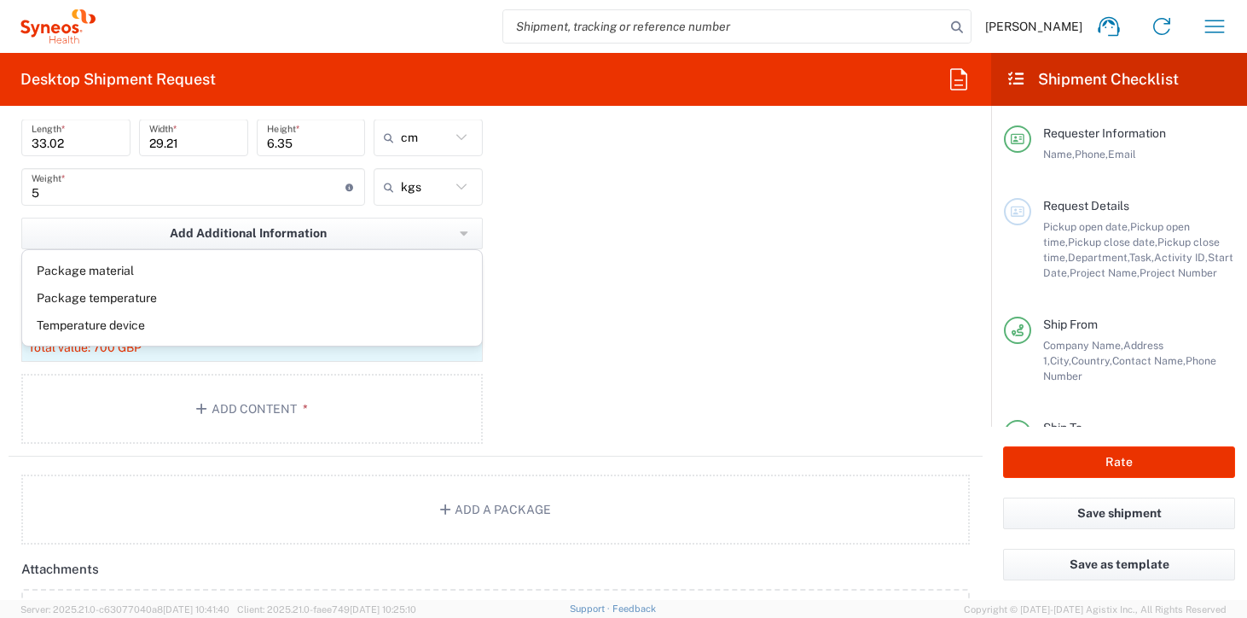
click at [629, 279] on div "Package 1 Medium Box Type * Material used to package goods Medium Box Envelope …" at bounding box center [496, 218] width 974 height 475
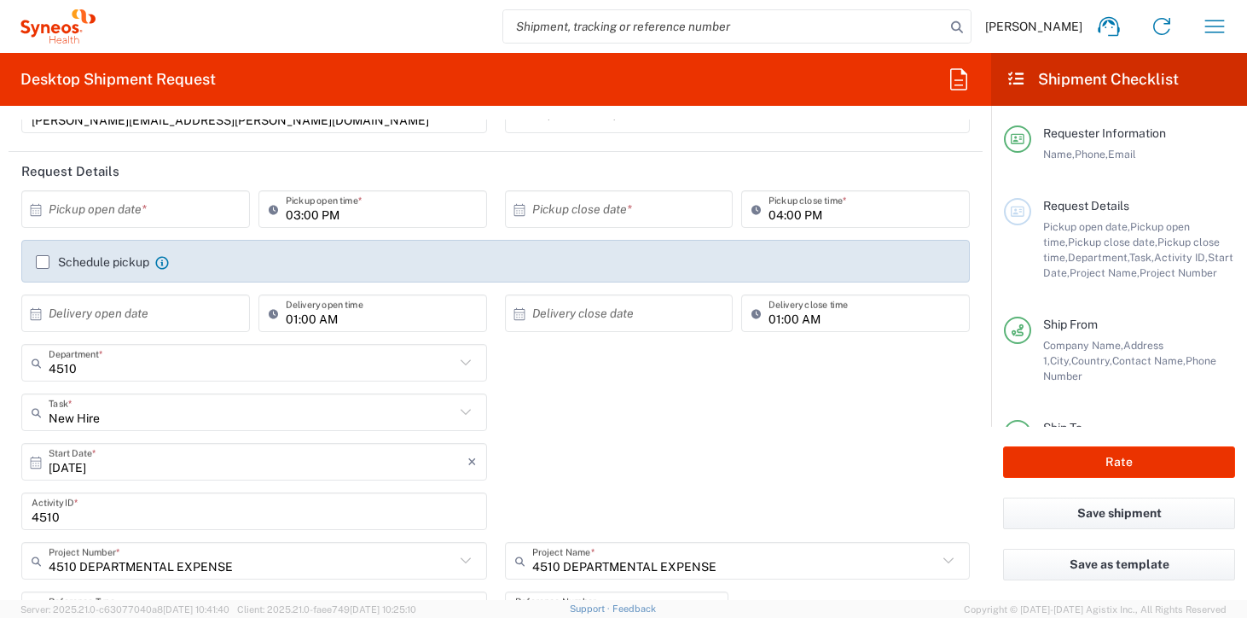
scroll to position [0, 0]
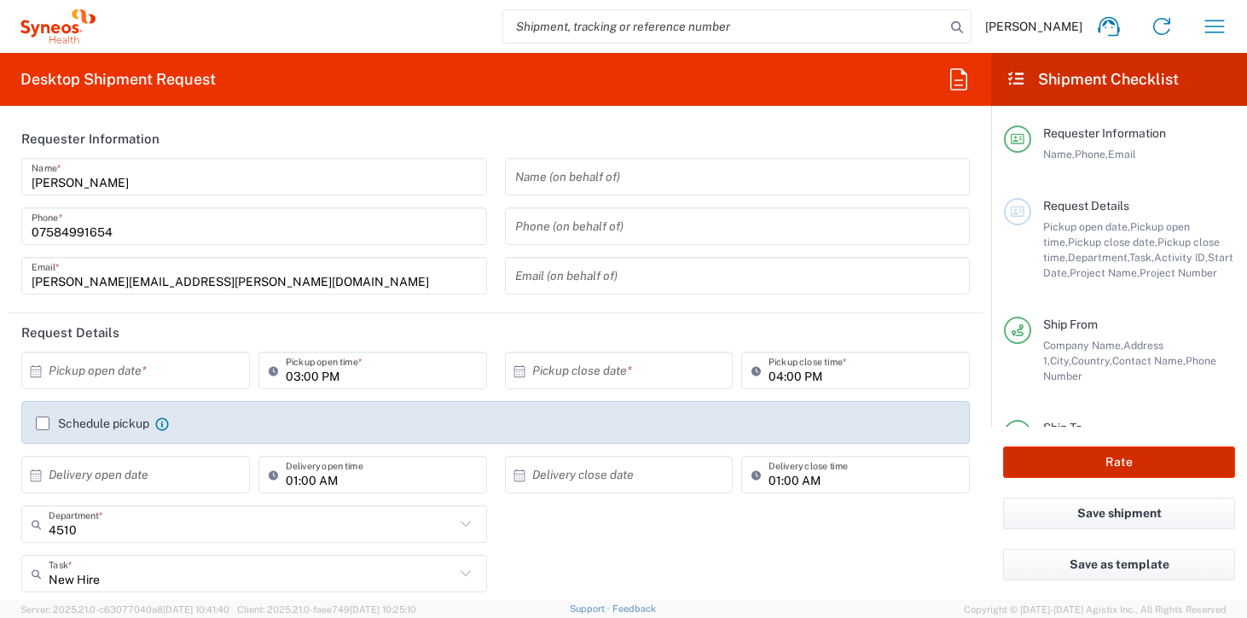
click at [1074, 455] on button "Rate" at bounding box center [1119, 462] width 232 height 32
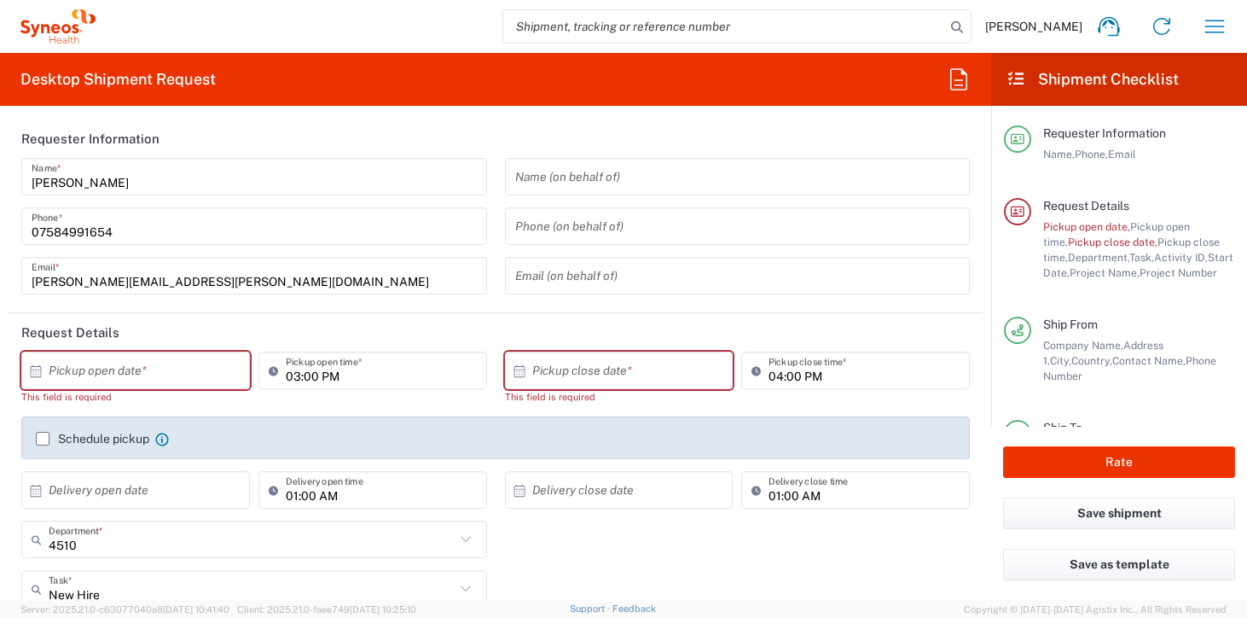
click at [178, 362] on input "text" at bounding box center [140, 371] width 182 height 30
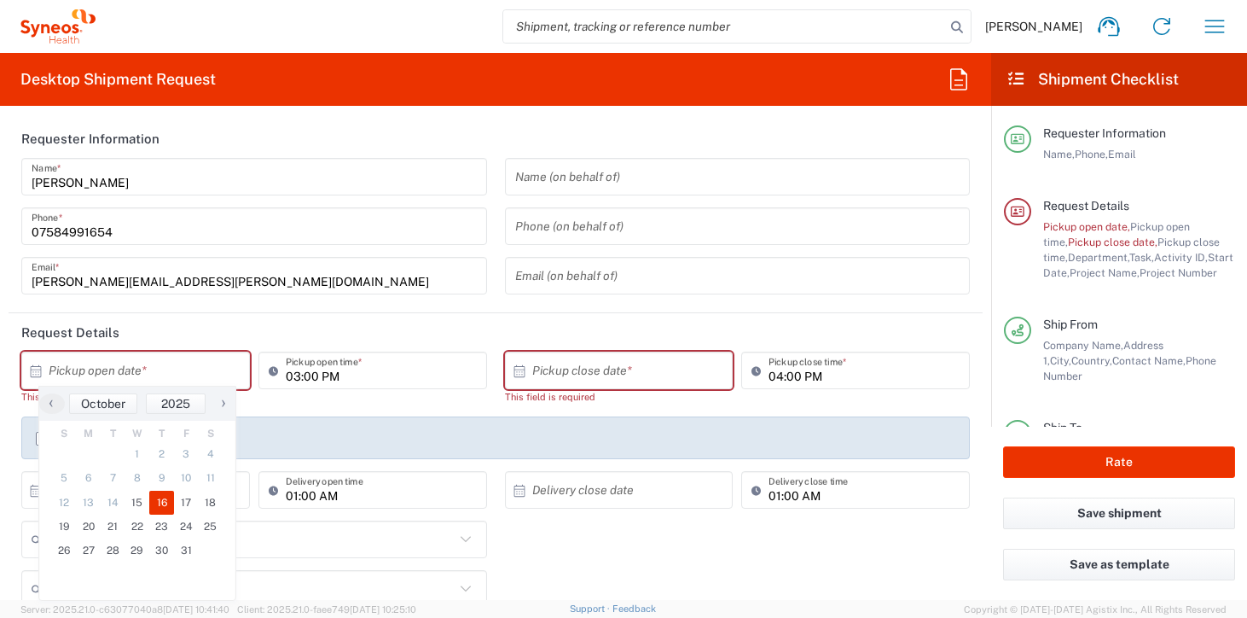
click at [158, 500] on span "16" at bounding box center [161, 502] width 25 height 24
type input "[DATE]"
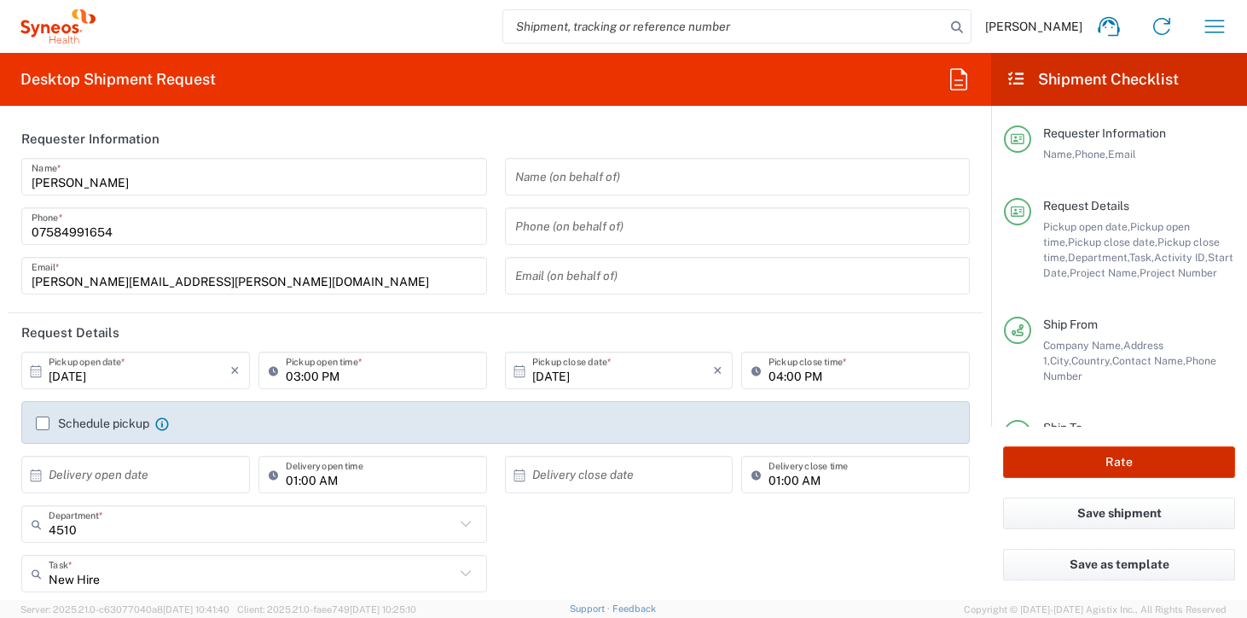
click at [1105, 454] on button "Rate" at bounding box center [1119, 462] width 232 height 32
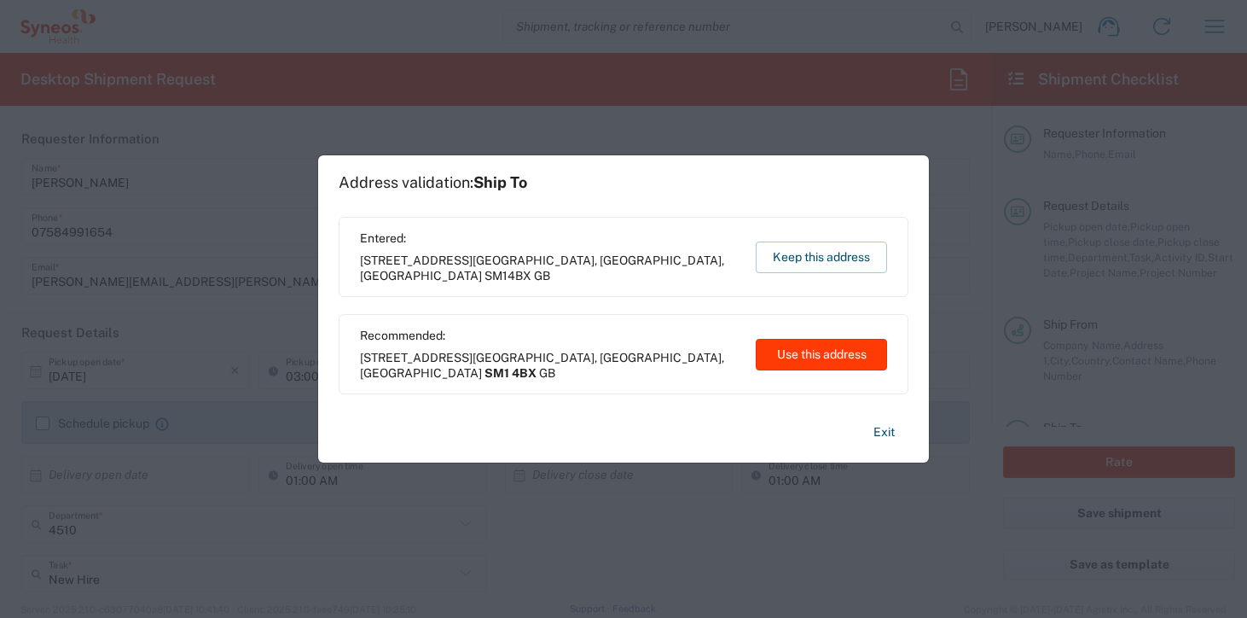
click at [804, 350] on button "Use this address" at bounding box center [821, 355] width 131 height 32
type input "[GEOGRAPHIC_DATA]"
type input "SM1 4BX"
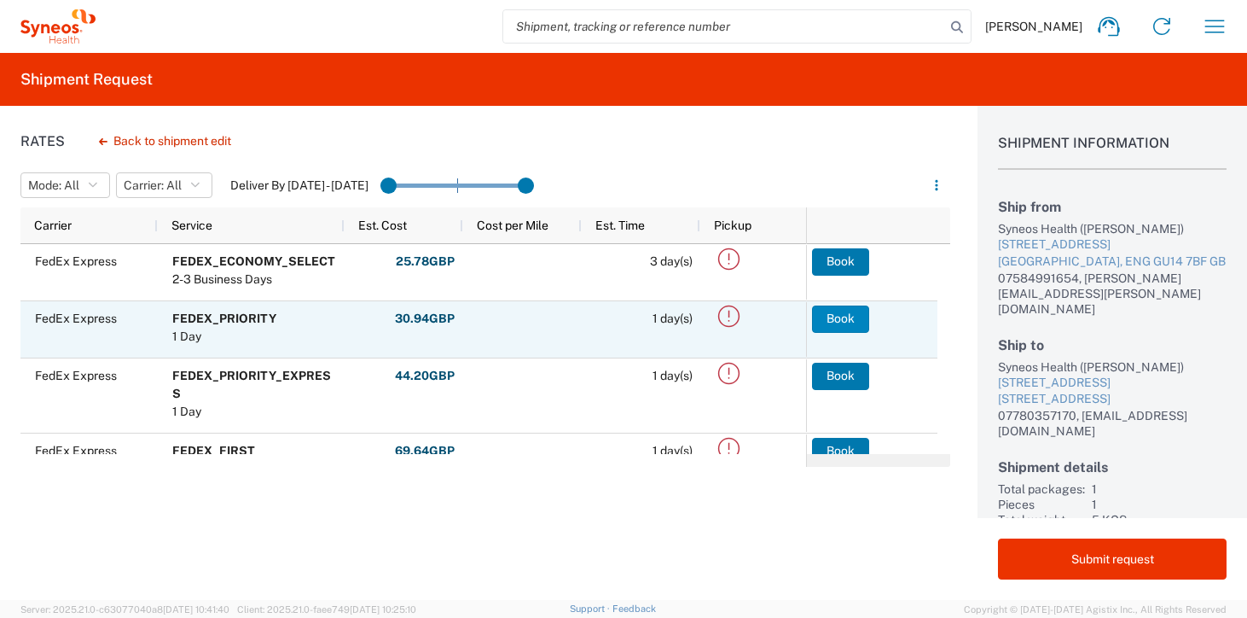
click at [836, 321] on button "Book" at bounding box center [840, 318] width 57 height 27
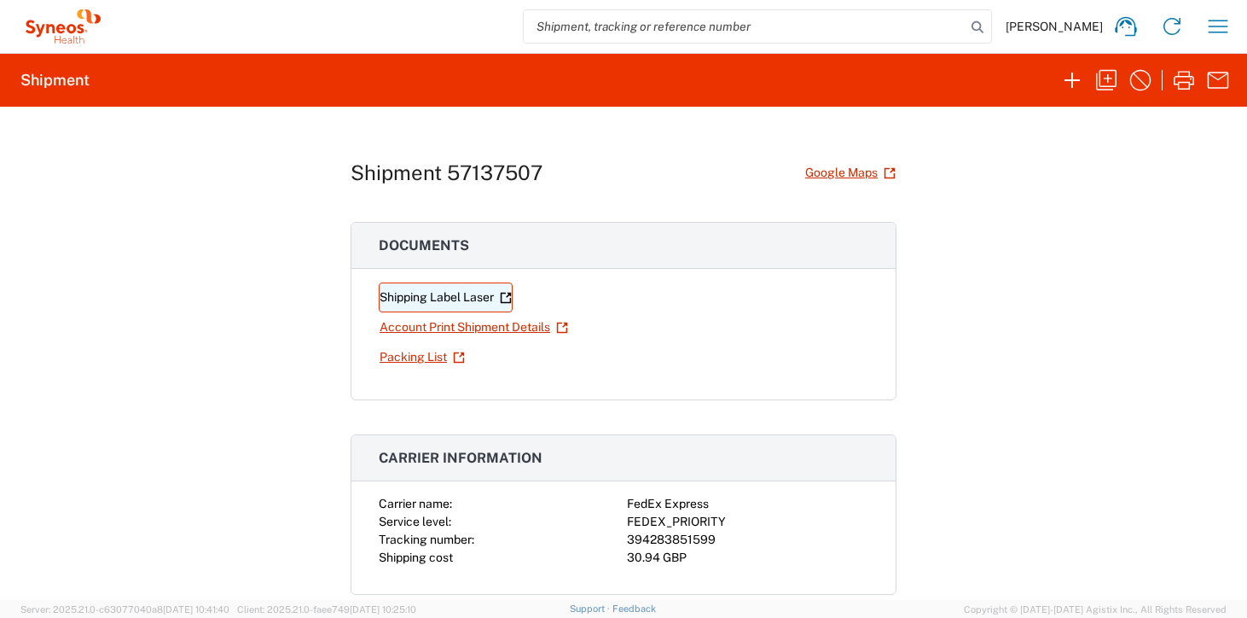
click at [454, 298] on link "Shipping Label Laser" at bounding box center [446, 297] width 134 height 30
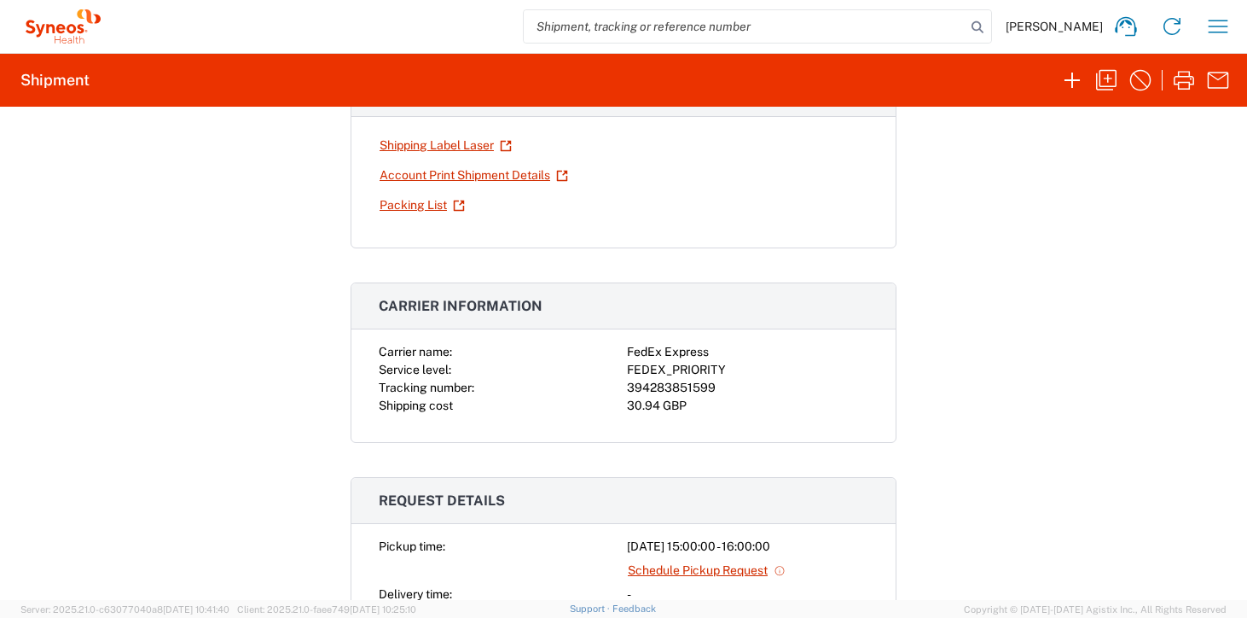
scroll to position [162, 0]
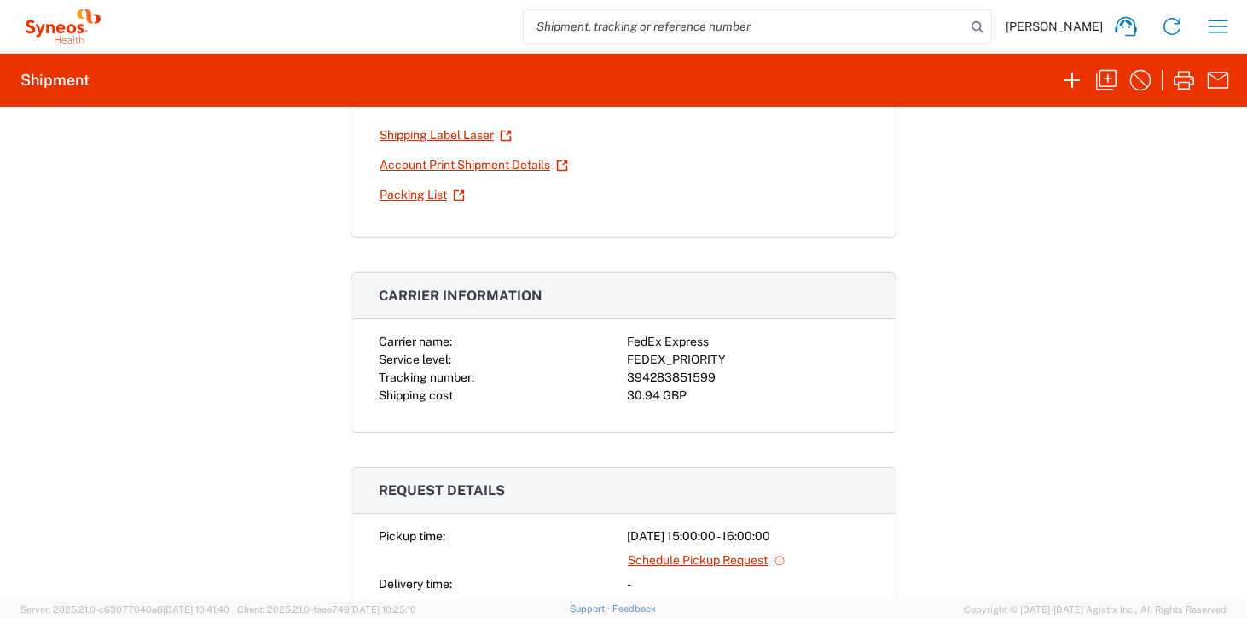
click at [657, 374] on div "394283851599" at bounding box center [747, 377] width 241 height 18
copy div "394283851599"
